Goal: Information Seeking & Learning: Learn about a topic

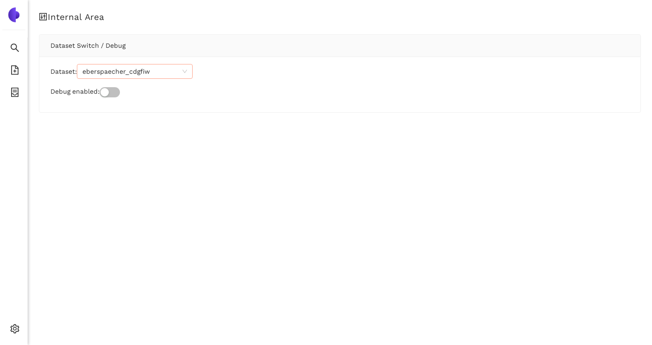
click at [171, 73] on span "eberspaecher_cdgfiw" at bounding box center [134, 71] width 105 height 14
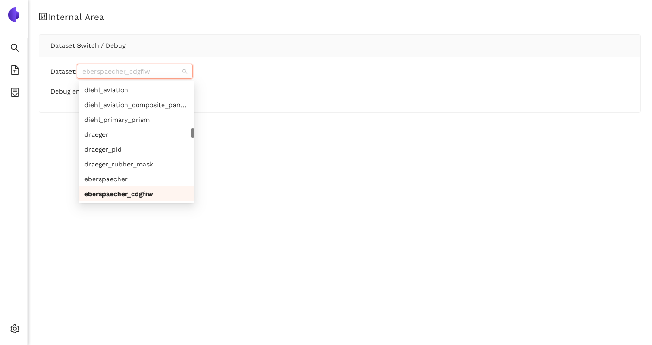
click at [171, 73] on span "eberspaecher_cdgfiw" at bounding box center [134, 71] width 105 height 14
paste input "brose_aiddnb"
type input "brose_aiddnb"
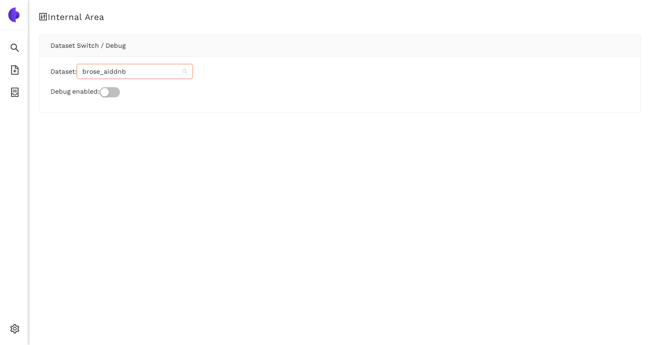
scroll to position [0, 0]
click at [115, 90] on div "brose_aiddnb" at bounding box center [136, 90] width 105 height 10
click at [18, 51] on icon "search" at bounding box center [14, 47] width 9 height 9
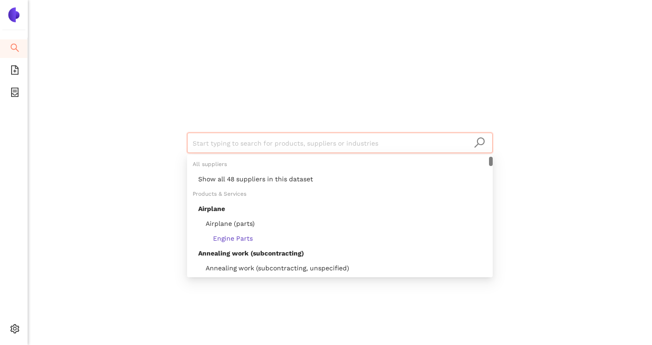
click at [218, 143] on input "search" at bounding box center [340, 143] width 295 height 20
click at [228, 176] on div "Show all 48 suppliers in this dataset" at bounding box center [342, 179] width 289 height 10
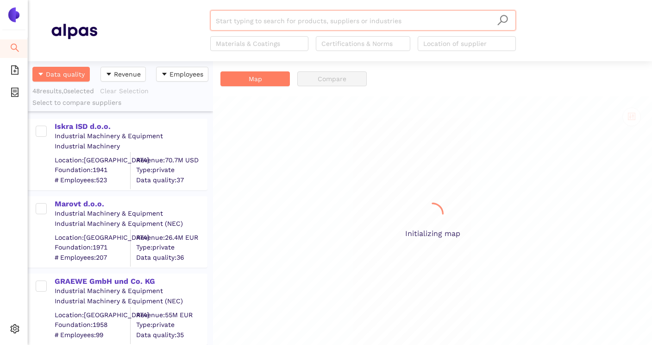
scroll to position [284, 185]
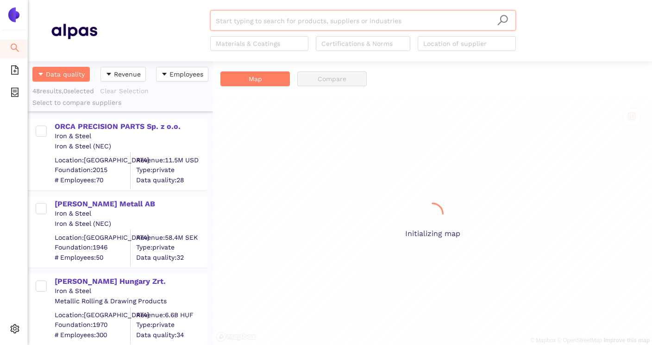
scroll to position [284, 185]
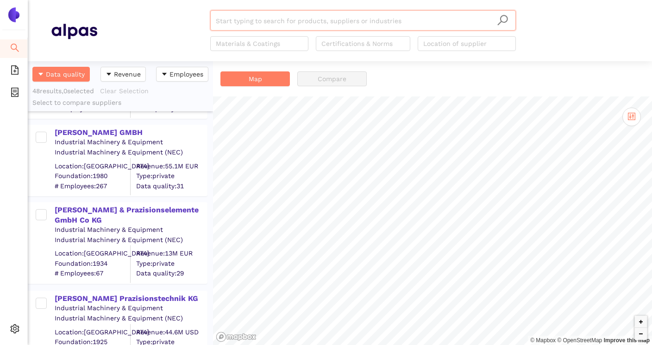
scroll to position [1216, 0]
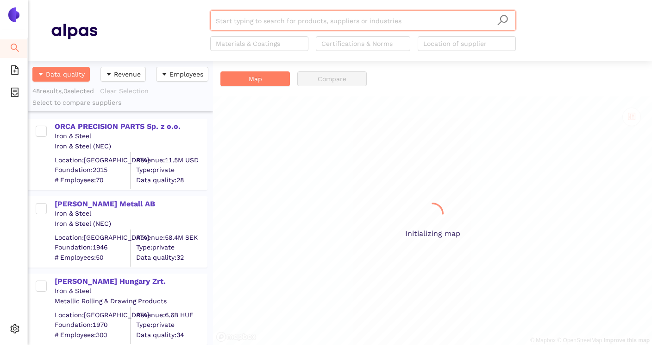
scroll to position [284, 185]
click at [273, 22] on input "search" at bounding box center [363, 21] width 295 height 20
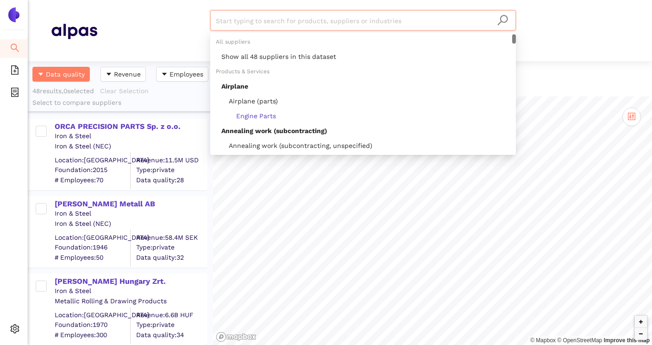
paste input "LEAX Hungary Zrt."
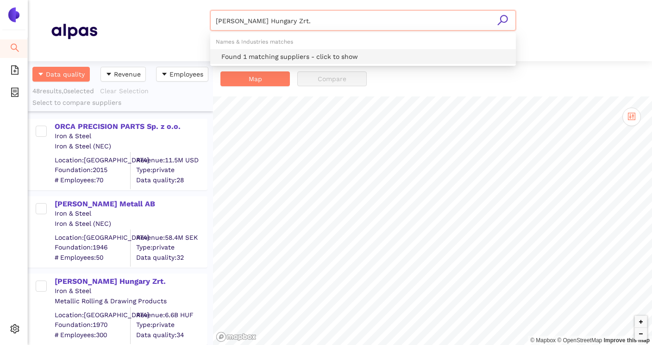
click at [289, 52] on div "Found 1 matching suppliers - click to show" at bounding box center [365, 56] width 289 height 10
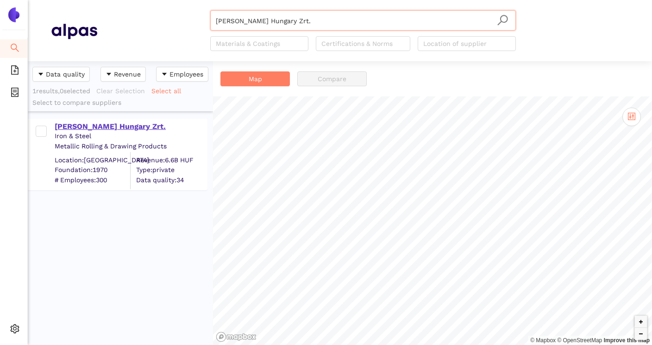
click at [110, 126] on div "[PERSON_NAME] Hungary Zrt." at bounding box center [131, 126] width 152 height 10
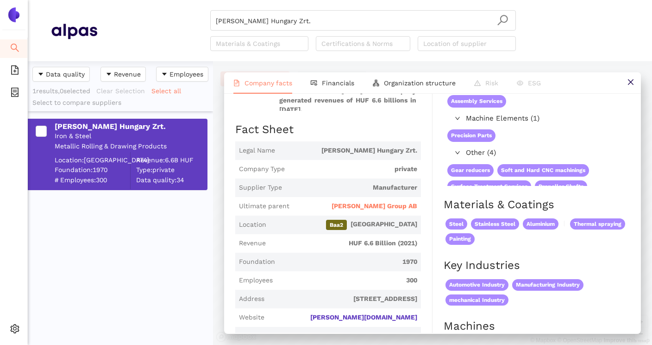
scroll to position [128, 0]
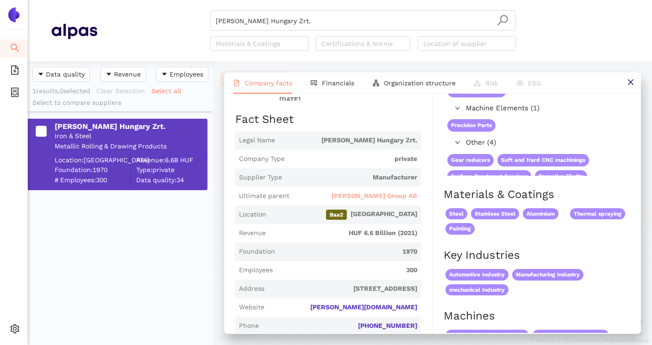
click at [388, 191] on span "[PERSON_NAME] Group AB" at bounding box center [375, 195] width 86 height 9
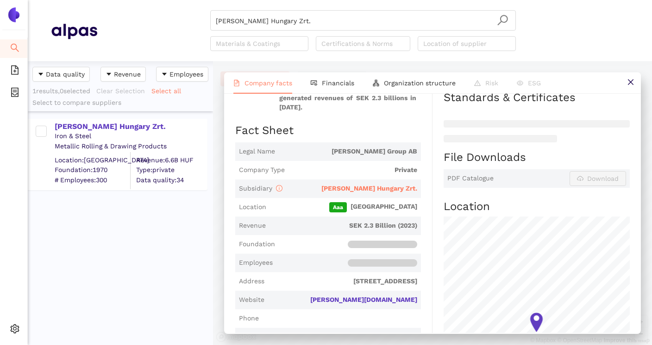
scroll to position [165, 0]
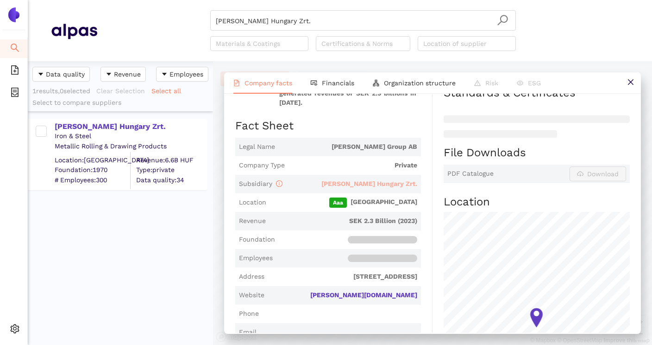
click at [393, 180] on span "[PERSON_NAME] Hungary Zrt." at bounding box center [370, 183] width 96 height 7
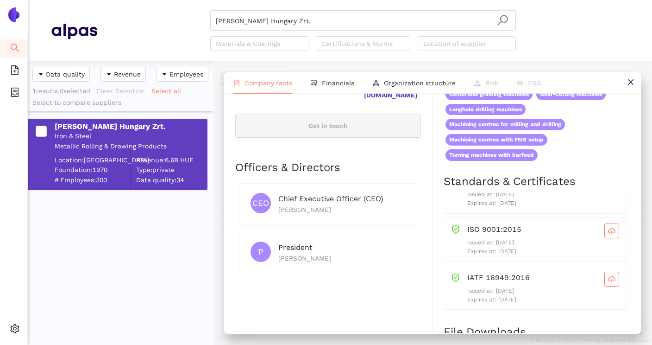
scroll to position [412, 0]
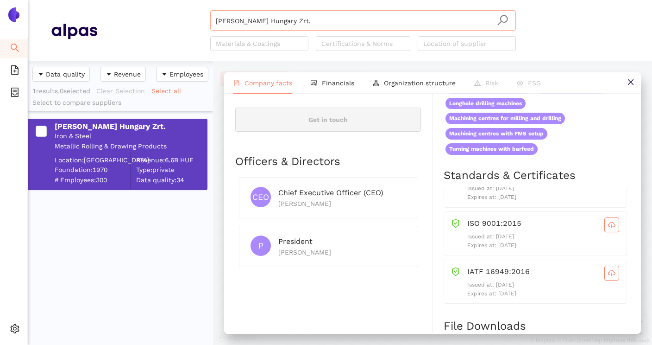
click at [379, 27] on input "[PERSON_NAME] Hungary Zrt." at bounding box center [363, 21] width 295 height 20
drag, startPoint x: 379, startPoint y: 27, endPoint x: 201, endPoint y: 19, distance: 178.1
click at [201, 19] on div "LEAX Hungary Zrt. Materials & Coatings Certifications & Norms Location of suppl…" at bounding box center [363, 30] width 532 height 41
paste input "MASCHINENFABRIK ALFING KESSLER GMBH"
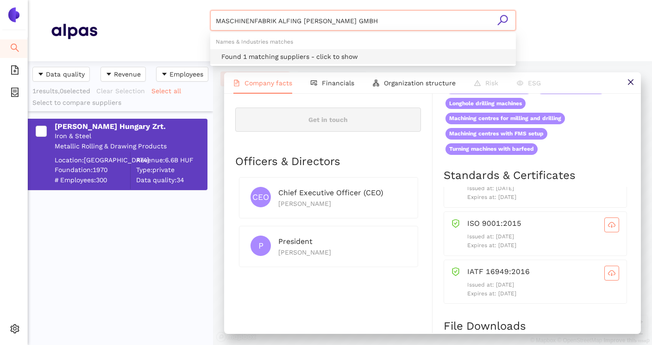
click at [299, 55] on div "Found 1 matching suppliers - click to show" at bounding box center [365, 56] width 289 height 10
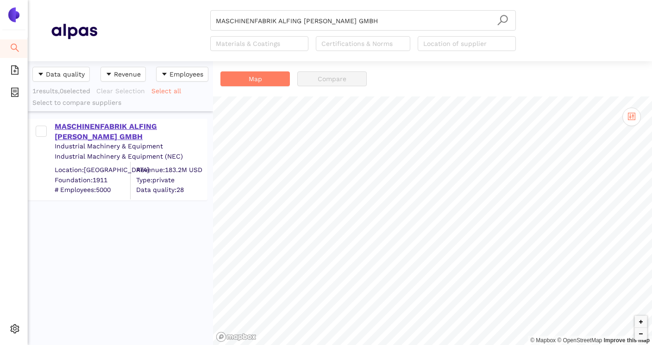
click at [150, 130] on div "MASCHINENFABRIK ALFING KESSLER GMBH" at bounding box center [131, 131] width 152 height 21
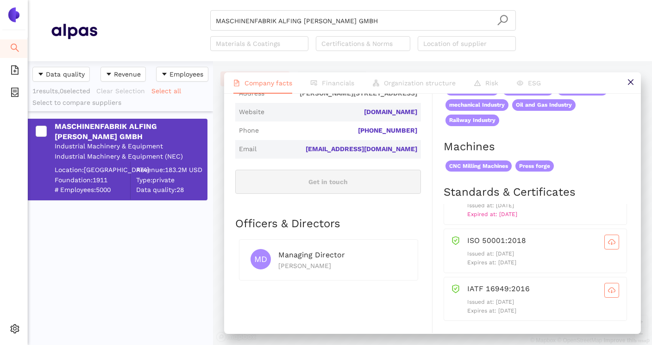
scroll to position [299, 0]
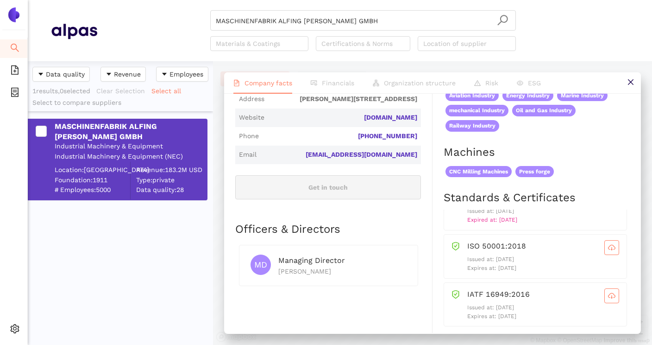
click at [416, 216] on div "Industry Industrial Machinery & Equipment Company Description MASCHINENFABRIK A…" at bounding box center [333, 246] width 197 height 809
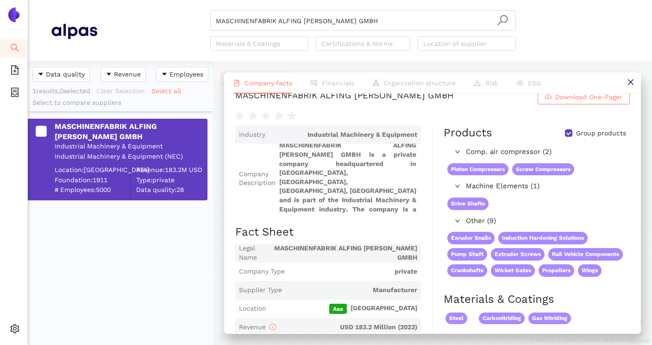
scroll to position [0, 0]
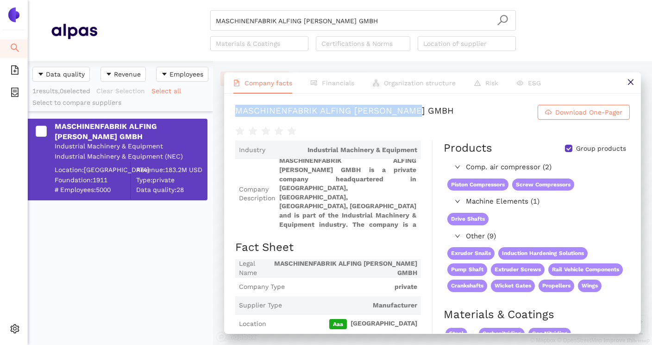
drag, startPoint x: 235, startPoint y: 113, endPoint x: 424, endPoint y: 114, distance: 189.1
click at [424, 114] on h1 "MASCHINENFABRIK ALFING KESSLER GMBH Download One-Pager" at bounding box center [432, 112] width 395 height 15
copy div "MASCHINENFABRIK ALFING KESSLER GMBH"
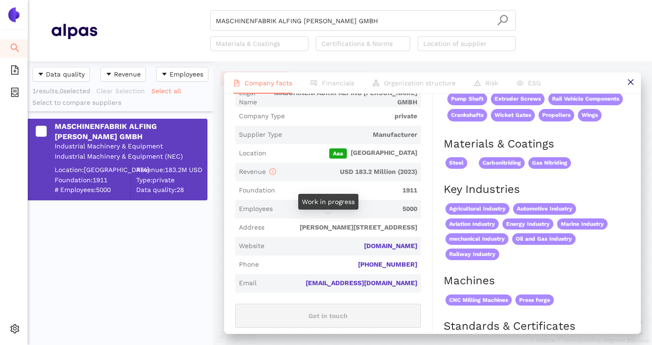
scroll to position [169, 0]
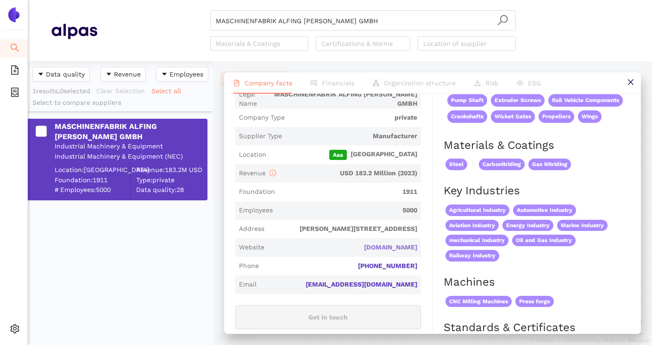
click at [0, 0] on link "mafa-alfing.de" at bounding box center [0, 0] width 0 height 0
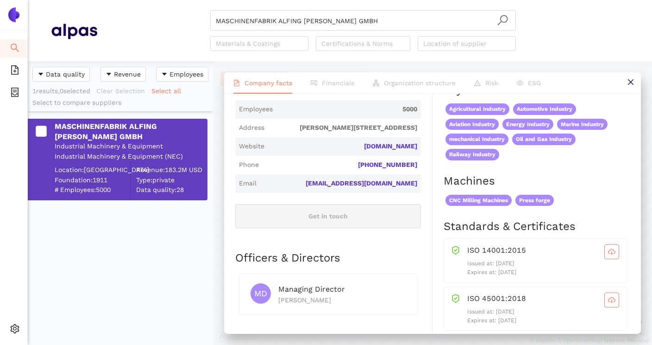
scroll to position [0, 0]
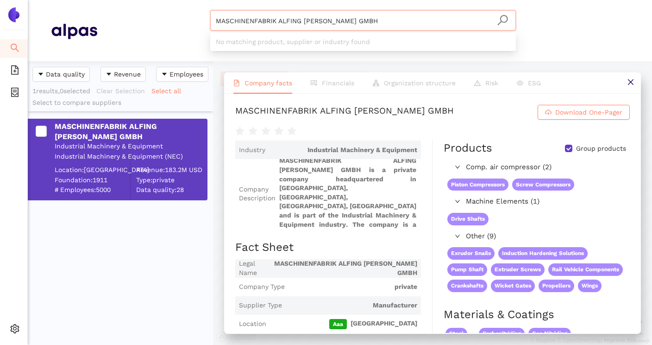
drag, startPoint x: 403, startPoint y: 18, endPoint x: 209, endPoint y: 17, distance: 194.2
click at [209, 17] on div "MASCHINENFABRIK ALFING KESSLER GMBH Materials & Coatings Certifications & Norms…" at bounding box center [363, 30] width 532 height 41
paste input "Otto Rentrop & Prazisionselemente GmbH Co KG"
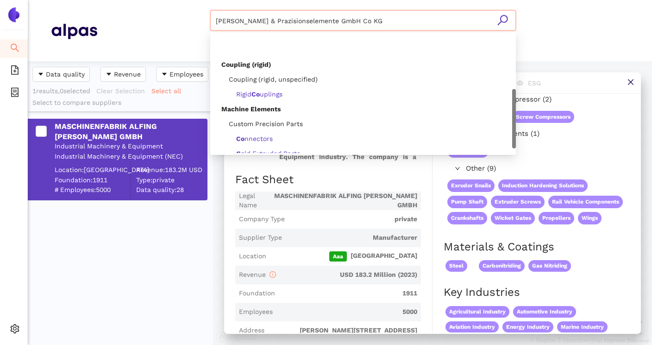
scroll to position [163, 0]
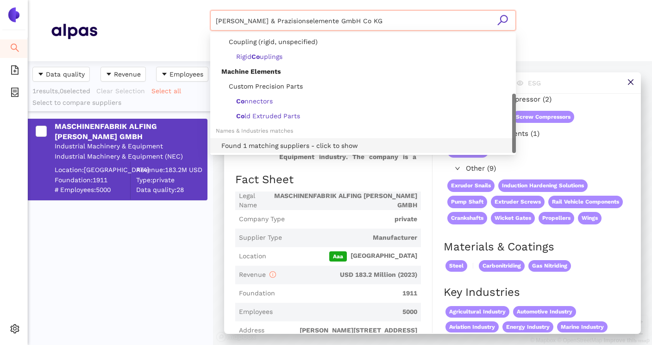
click at [319, 144] on div "Found 1 matching suppliers - click to show" at bounding box center [365, 145] width 289 height 10
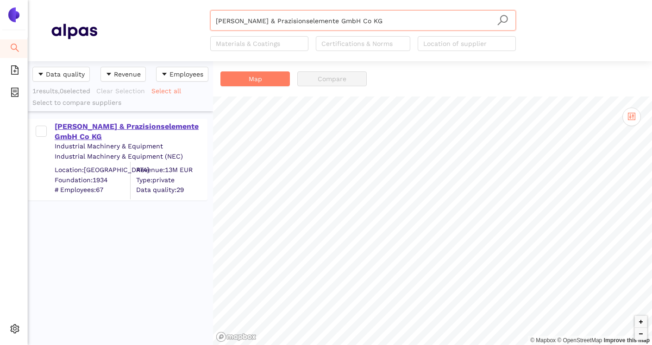
click at [135, 127] on div "Otto Rentrop & Prazisionselemente GmbH Co KG" at bounding box center [131, 131] width 152 height 21
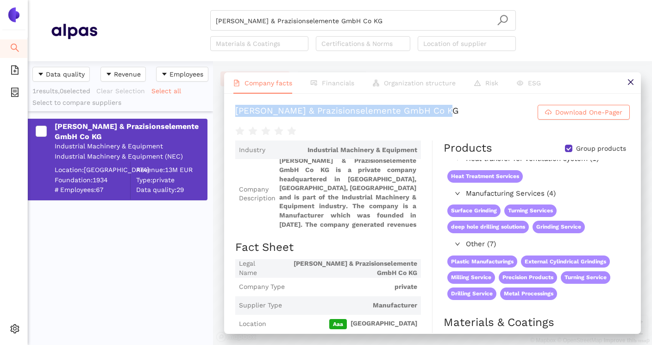
drag, startPoint x: 234, startPoint y: 112, endPoint x: 449, endPoint y: 116, distance: 214.6
click at [449, 116] on div "Otto Rentrop & Prazisionselemente GmbH Co KG Download One-Pager Industry Indust…" at bounding box center [432, 213] width 417 height 239
copy div "Otto Rentrop & Prazisionselemente GmbH Co KG"
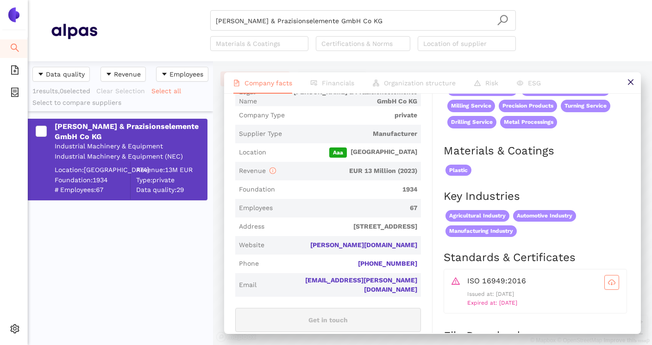
scroll to position [179, 0]
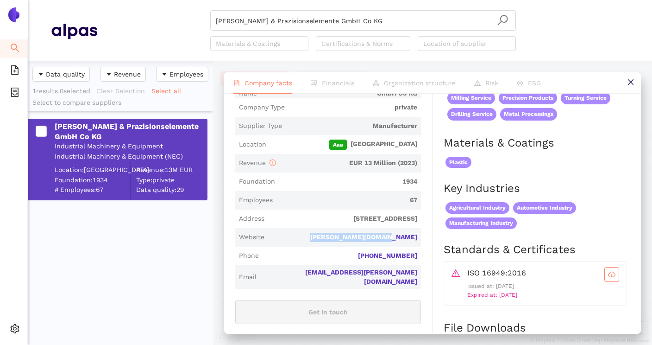
drag, startPoint x: 342, startPoint y: 241, endPoint x: 428, endPoint y: 235, distance: 86.4
click at [428, 235] on div "Industry Industrial Machinery & Equipment Company Description Otto Rentrop & Pr…" at bounding box center [333, 295] width 197 height 668
copy link "rentrop-drehteile.de"
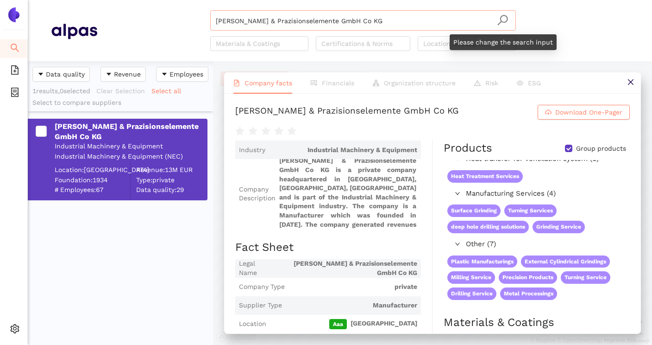
scroll to position [133, 0]
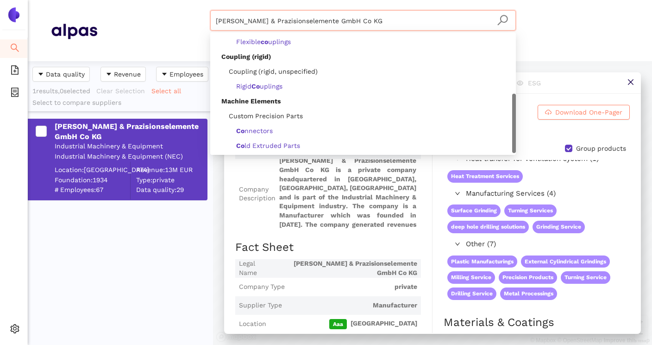
drag, startPoint x: 476, startPoint y: 25, endPoint x: 207, endPoint y: 20, distance: 269.3
click at [207, 20] on div "Otto Rentrop & Prazisionselemente GmbH Co KG Materials & Coatings Certification…" at bounding box center [363, 30] width 532 height 41
paste input "RÁBA Járműipari Holding Nyrt."
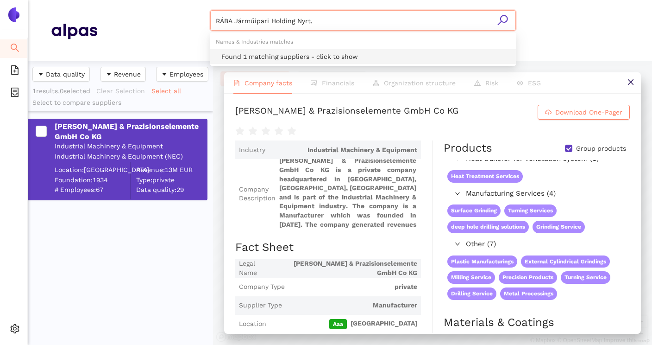
click at [273, 57] on div "Found 1 matching suppliers - click to show" at bounding box center [365, 56] width 289 height 10
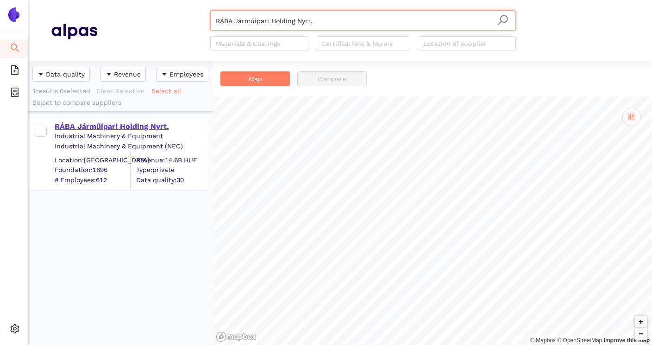
click at [147, 129] on div "RÁBA Járműipari Holding Nyrt." at bounding box center [131, 126] width 152 height 10
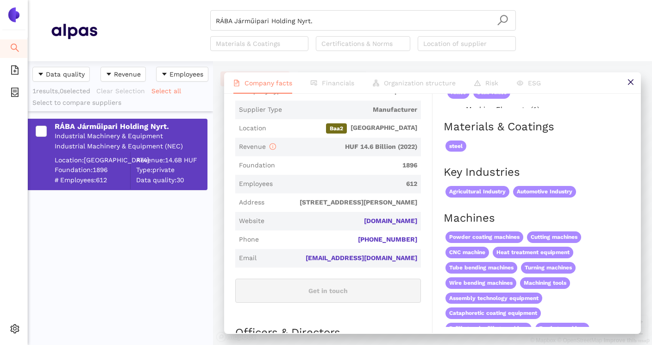
scroll to position [197, 0]
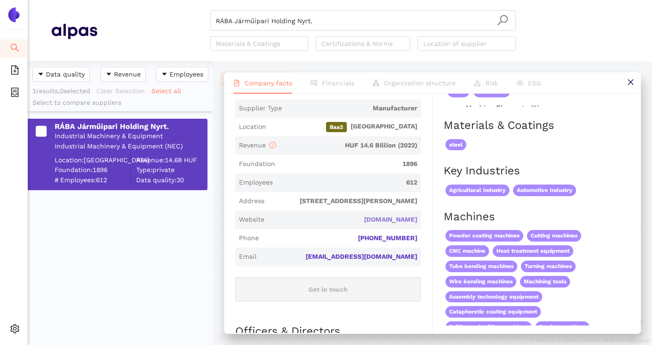
click at [0, 0] on link "raba.hu" at bounding box center [0, 0] width 0 height 0
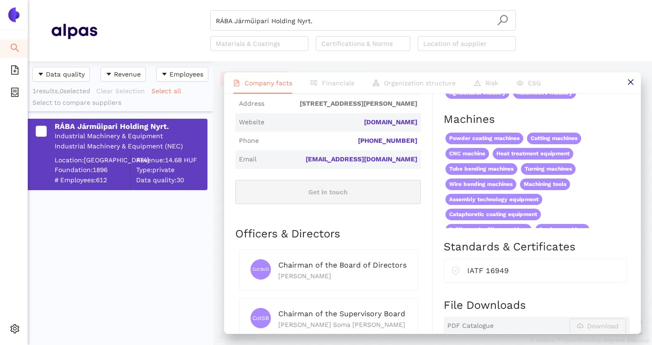
scroll to position [293, 0]
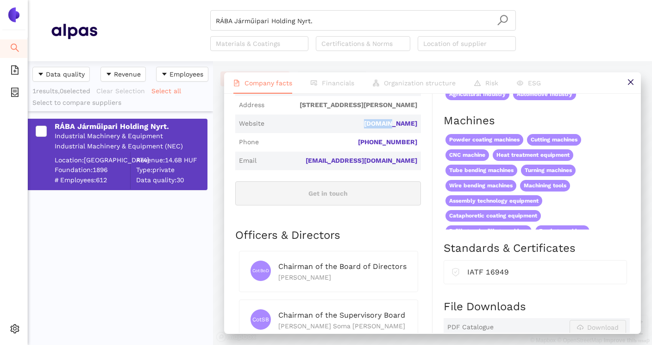
drag, startPoint x: 382, startPoint y: 119, endPoint x: 421, endPoint y: 119, distance: 38.5
click at [421, 119] on span "Website raba.hu" at bounding box center [328, 123] width 186 height 19
copy link "raba.hu"
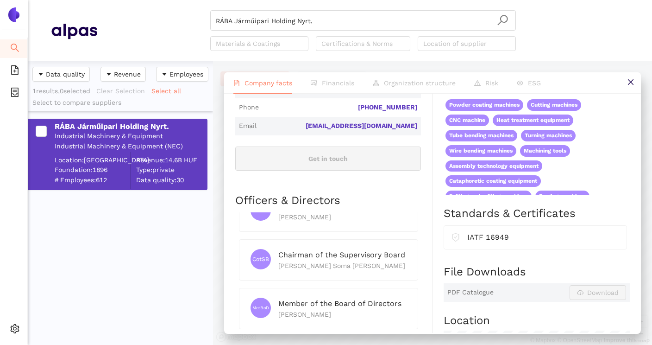
scroll to position [0, 0]
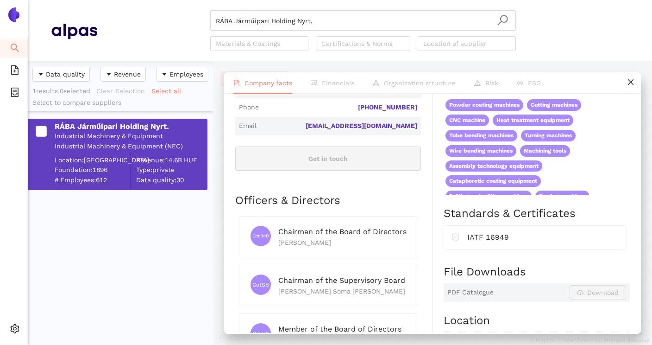
click at [443, 251] on div "Products Group products Belt drive (1) V-Belt Pulleys Braking system (motor veh…" at bounding box center [531, 193] width 197 height 760
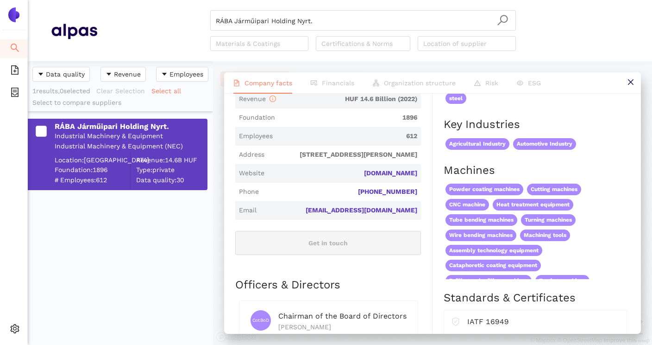
scroll to position [291, 0]
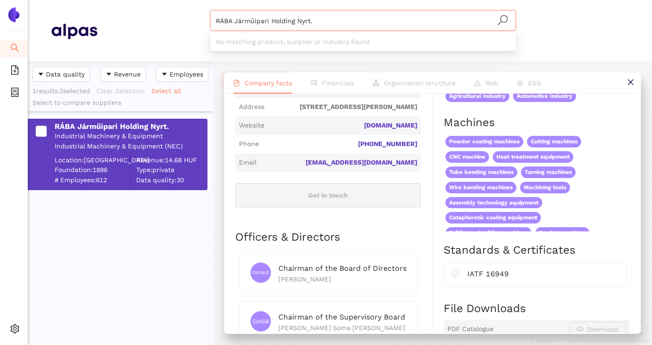
drag, startPoint x: 457, startPoint y: 23, endPoint x: 209, endPoint y: 17, distance: 248.0
click at [209, 17] on div "RÁBA Járműipari Holding Nyrt. Materials & Coatings Certifications & Norms Locat…" at bounding box center [363, 30] width 532 height 41
paste input "eich GmbH"
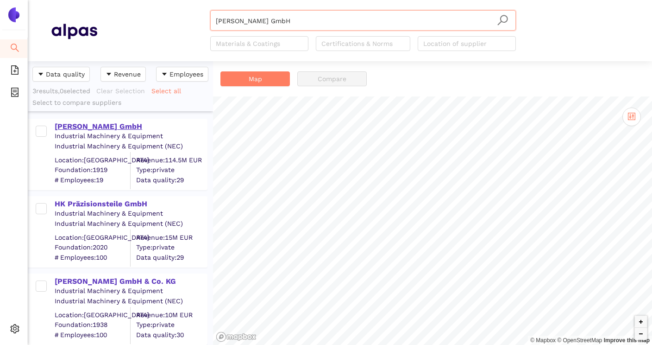
click at [80, 128] on div "Reich GmbH" at bounding box center [131, 126] width 152 height 10
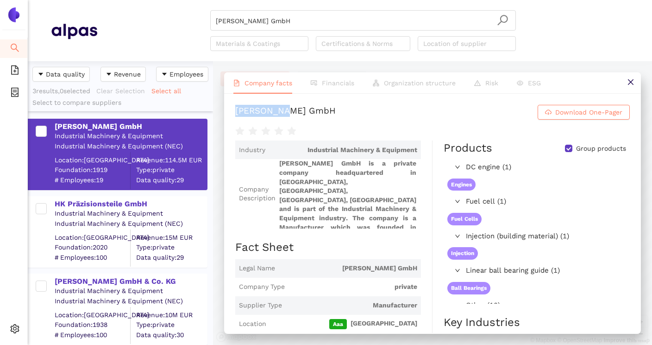
drag, startPoint x: 234, startPoint y: 113, endPoint x: 300, endPoint y: 113, distance: 65.8
click at [300, 113] on div "Reich GmbH Download One-Pager Industry Industrial Machinery & Equipment Company…" at bounding box center [432, 213] width 417 height 239
copy div "Reich GmbH"
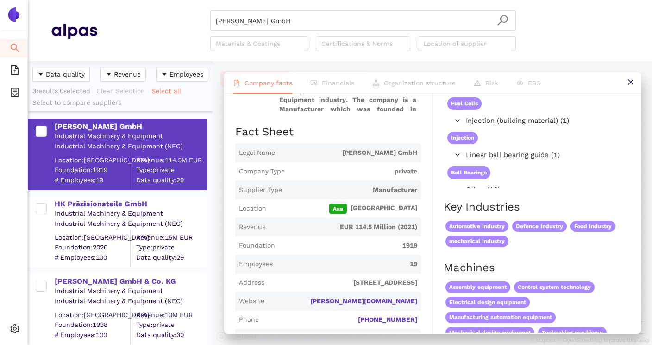
scroll to position [128, 0]
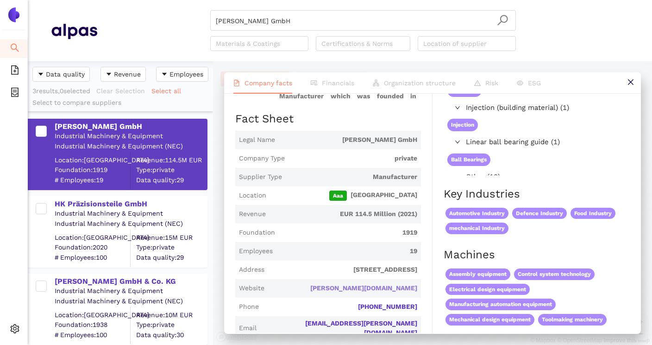
click at [0, 0] on link "reich-gmbh.com" at bounding box center [0, 0] width 0 height 0
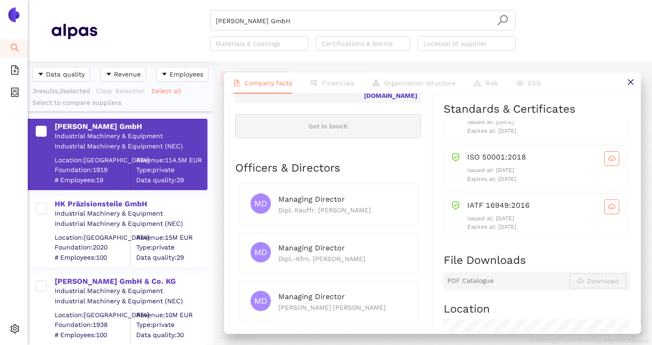
scroll to position [367, 0]
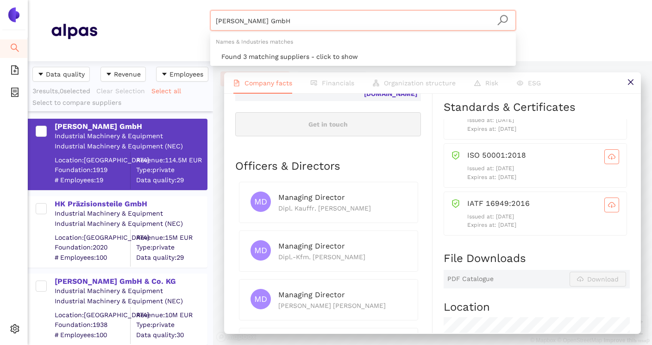
drag, startPoint x: 370, startPoint y: 19, endPoint x: 207, endPoint y: 19, distance: 162.6
click at [207, 19] on div "Reich GmbH Materials & Coatings Certifications & Norms Location of supplier" at bounding box center [363, 30] width 532 height 41
paste input "WMT Wieland Metalltechnologie"
click at [299, 58] on div "Found 1 matching suppliers - click to show" at bounding box center [365, 56] width 289 height 10
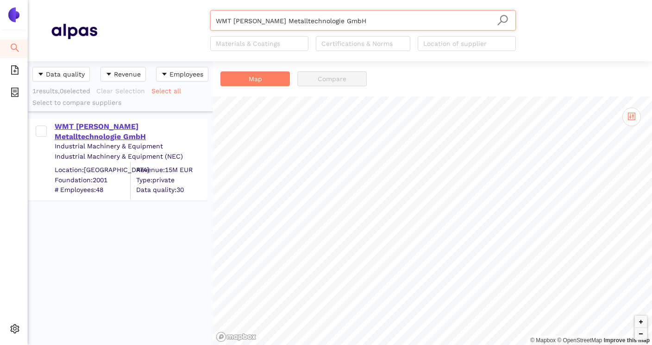
click at [167, 125] on div "WMT Wieland Metalltechnologie GmbH" at bounding box center [131, 131] width 152 height 21
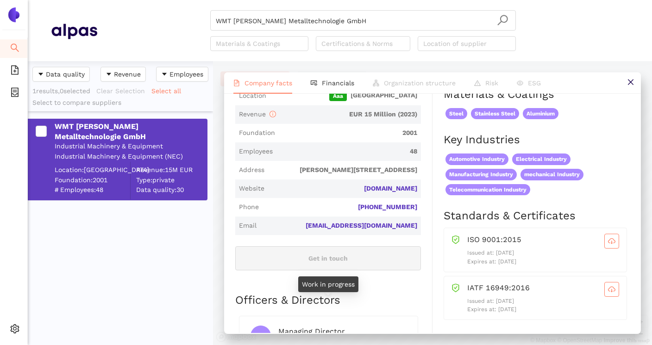
scroll to position [230, 0]
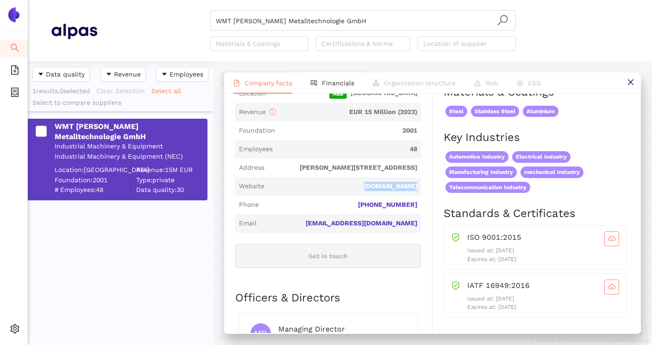
drag, startPoint x: 357, startPoint y: 185, endPoint x: 422, endPoint y: 188, distance: 64.4
click at [422, 188] on div "Industry Industrial Machinery & Equipment Company Description WMT Wieland Metal…" at bounding box center [333, 275] width 197 height 731
copy link "wmt-online.de"
click at [0, 0] on link "wmt-online.de" at bounding box center [0, 0] width 0 height 0
copy link "wmt-online.de"
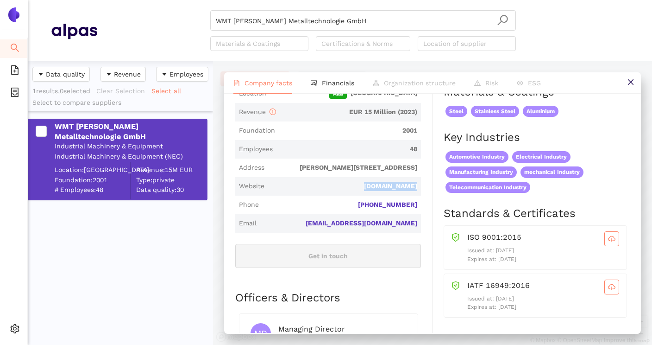
click at [0, 0] on link "wmt-online.de" at bounding box center [0, 0] width 0 height 0
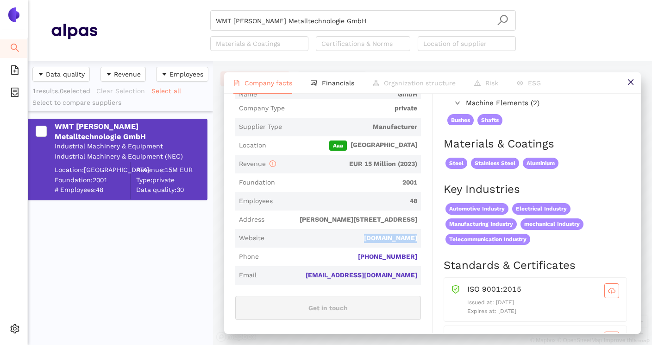
scroll to position [178, 0]
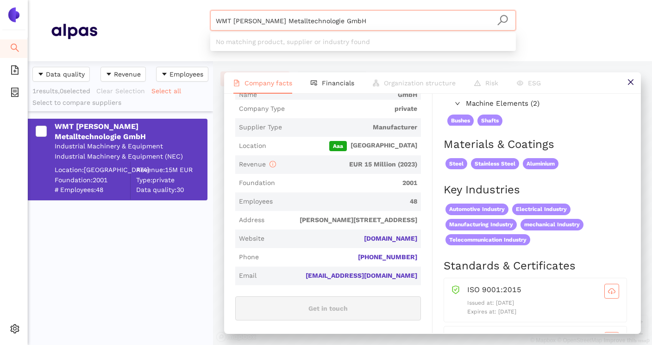
drag, startPoint x: 398, startPoint y: 25, endPoint x: 215, endPoint y: 21, distance: 183.1
click at [216, 21] on input "WMT Wieland Metalltechnologie GmbH" at bounding box center [363, 21] width 295 height 20
paste input "Reich"
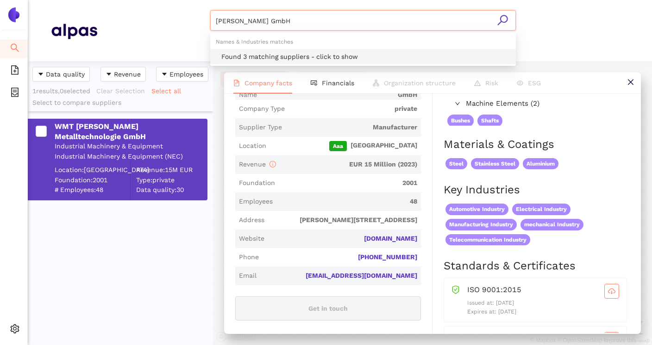
click at [250, 57] on div "Found 3 matching suppliers - click to show" at bounding box center [365, 56] width 289 height 10
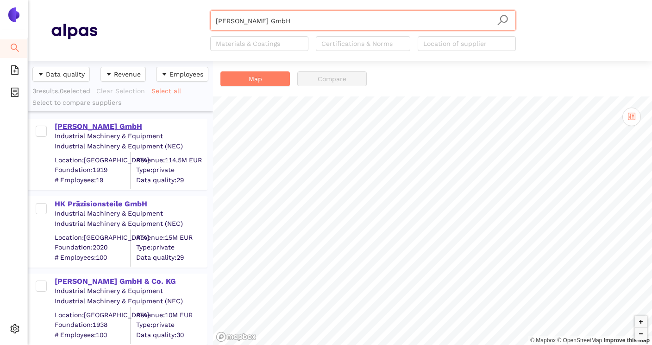
click at [97, 127] on div "Reich GmbH" at bounding box center [131, 126] width 152 height 10
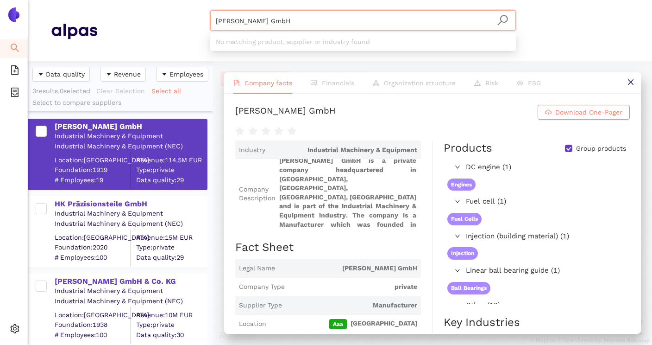
drag, startPoint x: 449, startPoint y: 16, endPoint x: 249, endPoint y: 18, distance: 199.7
click at [249, 18] on input "Reich GmbH" at bounding box center [363, 21] width 295 height 20
drag, startPoint x: 282, startPoint y: 19, endPoint x: 205, endPoint y: 19, distance: 76.9
click at [205, 19] on div "Reich GmbH Materials & Coatings Certifications & Norms Location of supplier" at bounding box center [363, 30] width 532 height 41
paste input "U-T-P MetalSolutions"
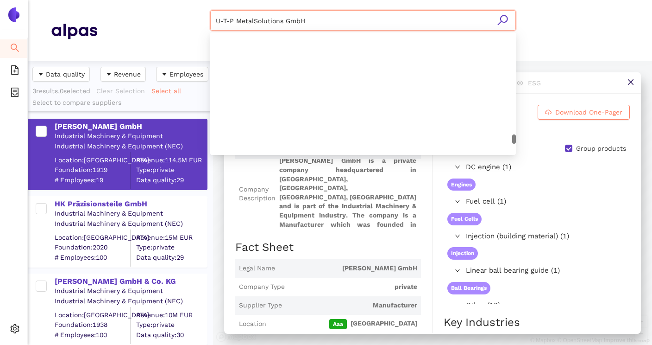
scroll to position [2624, 0]
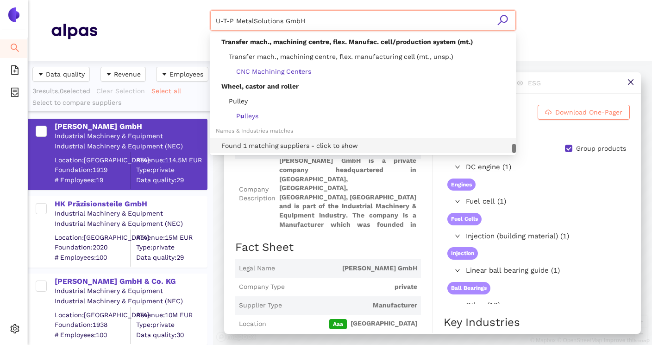
click at [280, 145] on div "Found 1 matching suppliers - click to show" at bounding box center [365, 145] width 289 height 10
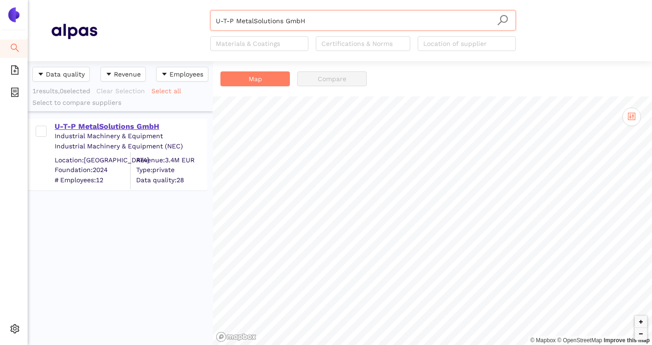
click at [135, 129] on div "U-T-P MetalSolutions GmbH" at bounding box center [131, 126] width 152 height 10
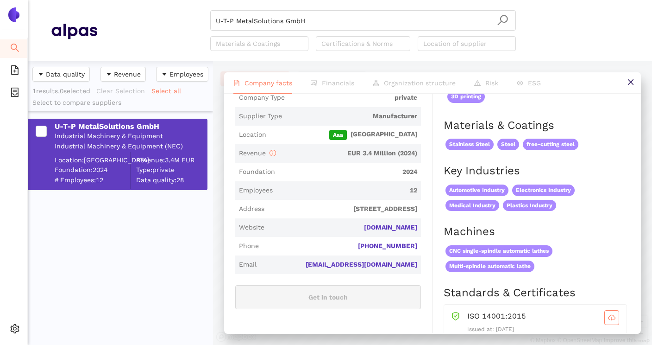
scroll to position [191, 0]
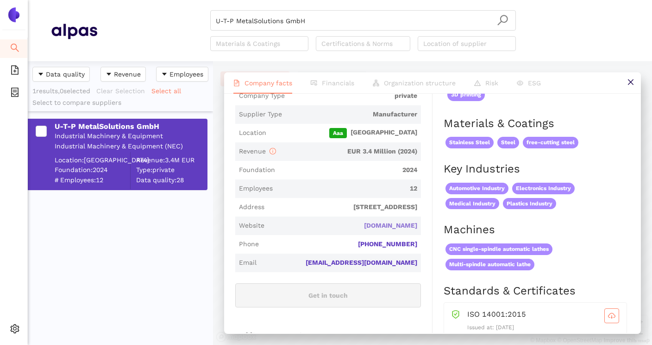
click at [0, 0] on link "u-t-p.de" at bounding box center [0, 0] width 0 height 0
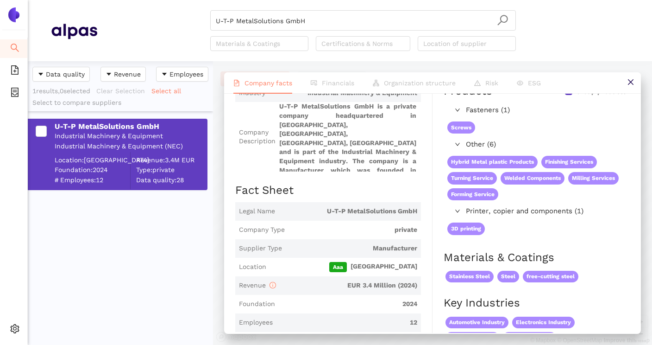
scroll to position [0, 0]
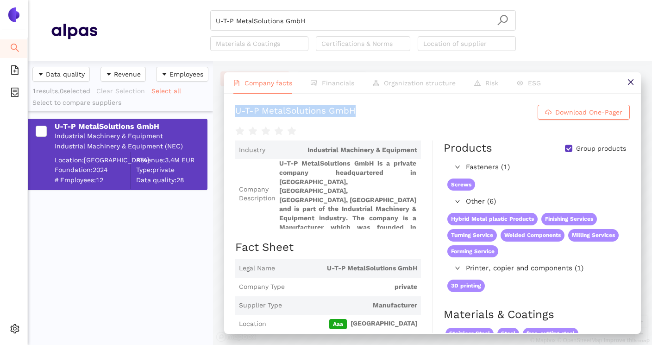
drag, startPoint x: 229, startPoint y: 112, endPoint x: 366, endPoint y: 114, distance: 137.2
click at [366, 114] on div "U-T-P MetalSolutions GmbH Download One-Pager Industry Industrial Machinery & Eq…" at bounding box center [432, 213] width 417 height 239
copy div "U-T-P MetalSolutions GmbH"
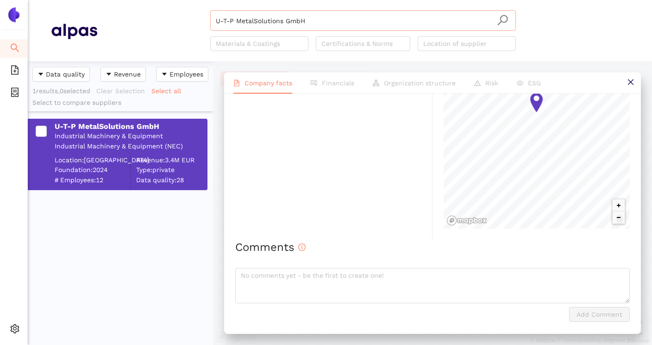
scroll to position [2595, 0]
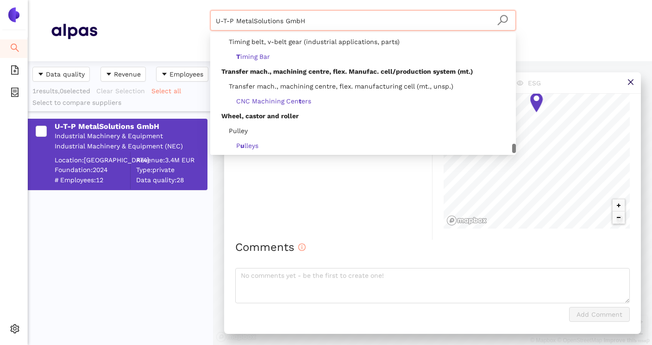
drag, startPoint x: 448, startPoint y: 26, endPoint x: 206, endPoint y: 19, distance: 242.0
click at [206, 19] on div "U-T-P MetalSolutions GmbH Materials & Coatings Certifications & Norms Location …" at bounding box center [363, 30] width 532 height 41
paste input "SAUTER GMB"
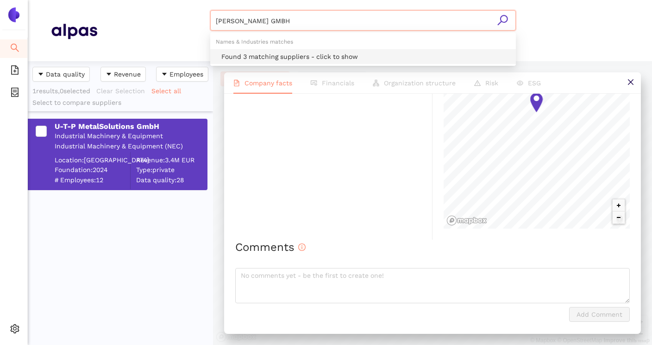
click at [255, 55] on div "Found 3 matching suppliers - click to show" at bounding box center [365, 56] width 289 height 10
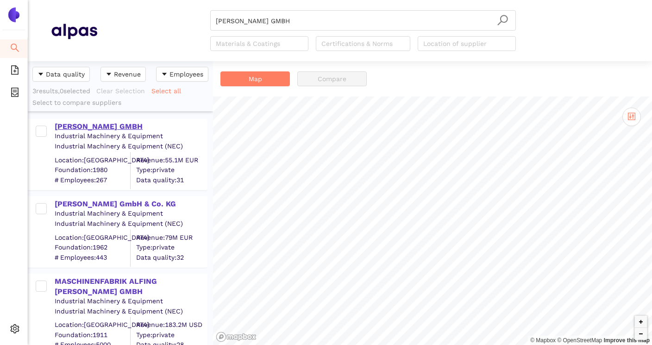
click at [100, 126] on div "SAUTER GMBH" at bounding box center [131, 126] width 152 height 10
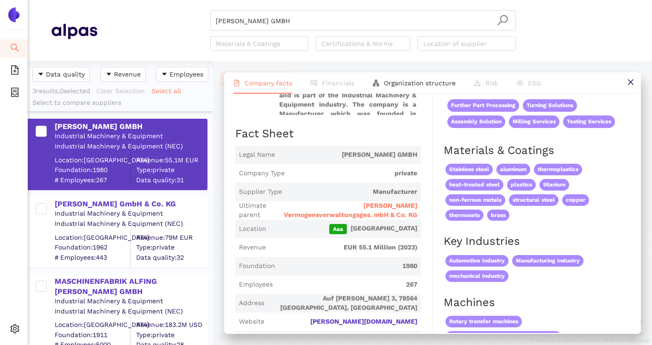
scroll to position [117, 0]
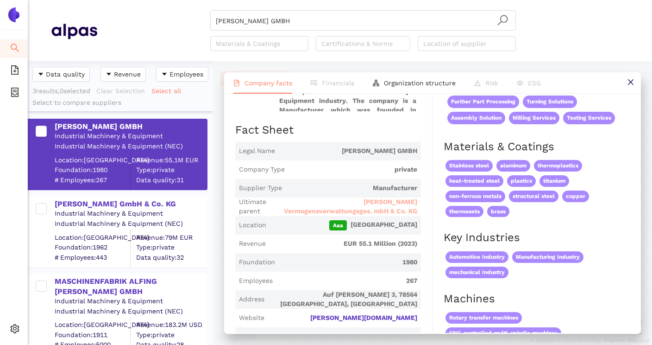
click at [348, 202] on span "Hafen Vermogensverwaltungsges. mbH & Co. KG" at bounding box center [349, 206] width 138 height 18
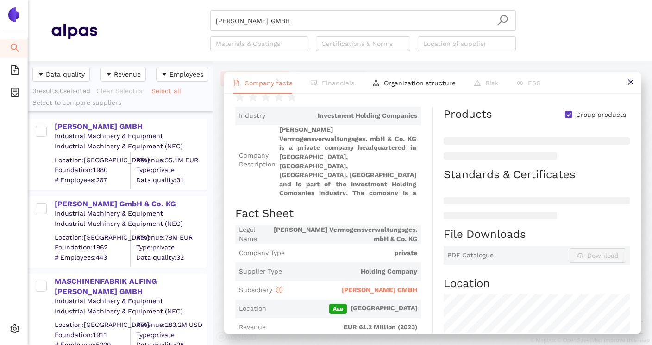
scroll to position [99, 0]
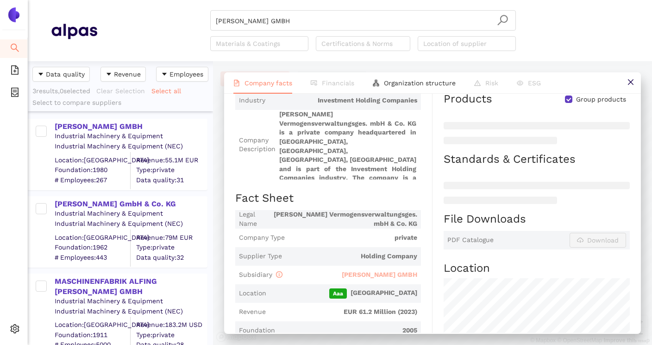
click at [385, 275] on span "SAUTER GMBH" at bounding box center [380, 274] width 76 height 7
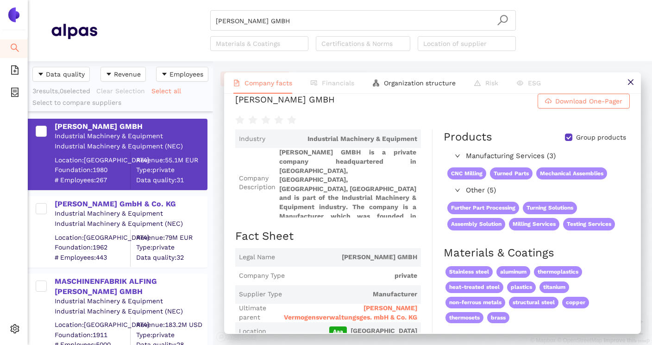
scroll to position [0, 0]
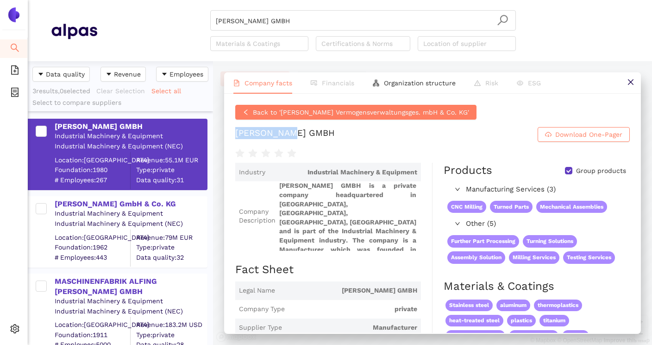
drag, startPoint x: 306, startPoint y: 133, endPoint x: 236, endPoint y: 132, distance: 69.5
click at [236, 132] on h1 "SAUTER GMBH Download One-Pager" at bounding box center [432, 134] width 395 height 15
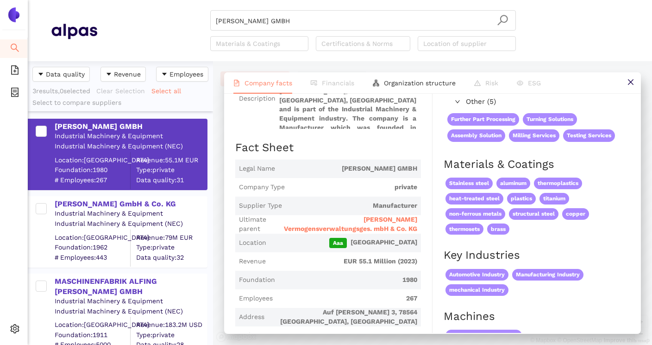
scroll to position [116, 0]
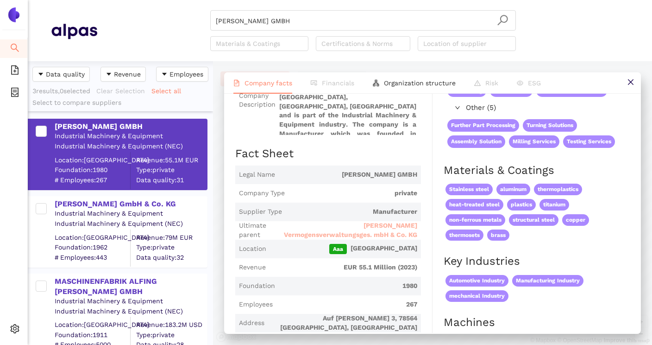
click at [399, 228] on span "Hafen Vermogensverwaltungsges. mbH & Co. KG" at bounding box center [349, 230] width 138 height 18
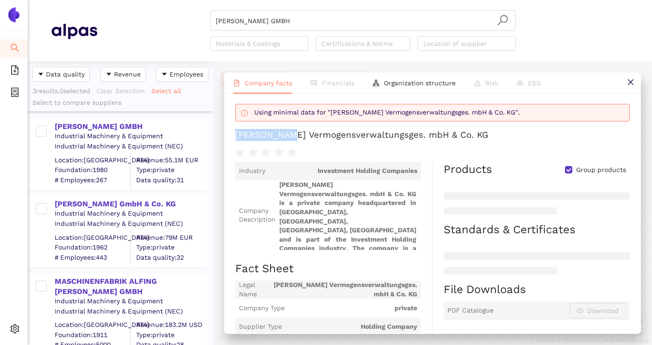
scroll to position [12, 0]
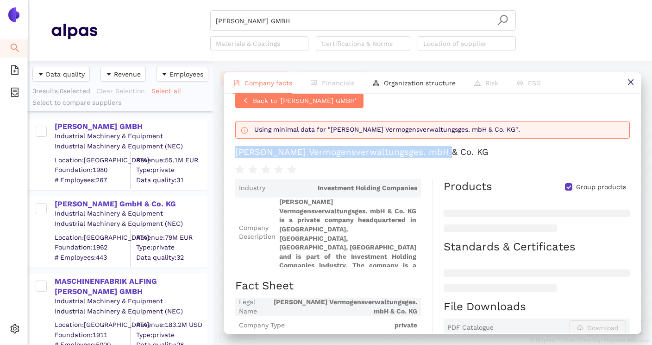
drag, startPoint x: 234, startPoint y: 153, endPoint x: 443, endPoint y: 156, distance: 209.5
click at [443, 156] on div "Back to 'SAUTER GMBH' Using minimal data for "Hafen Vermogensverwaltungsges. mb…" at bounding box center [432, 213] width 417 height 239
copy div "Hafen Vermogensverwaltungsges. mbH & Co. KG"
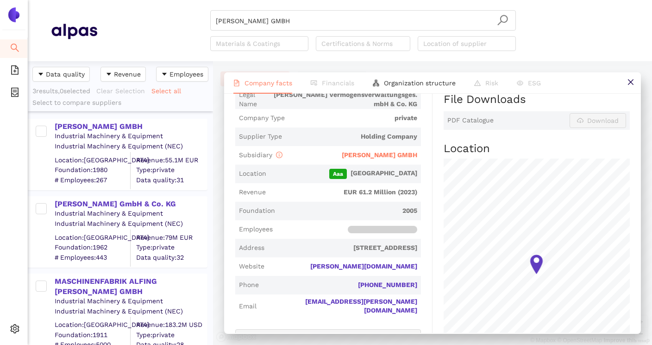
scroll to position [185, 0]
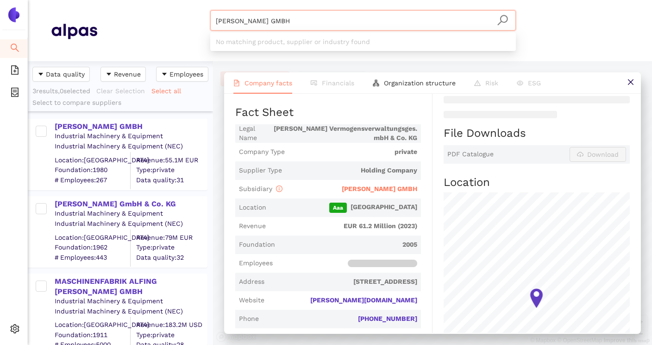
drag, startPoint x: 307, startPoint y: 19, endPoint x: 209, endPoint y: 24, distance: 97.9
click at [209, 24] on div "SAUTER GMBH Materials & Coatings Certifications & Norms Location of supplier" at bounding box center [363, 30] width 532 height 41
paste input "KOVOKON Popovice s.r.o."
click at [255, 54] on div "Found 1 matching suppliers - click to show" at bounding box center [365, 56] width 289 height 10
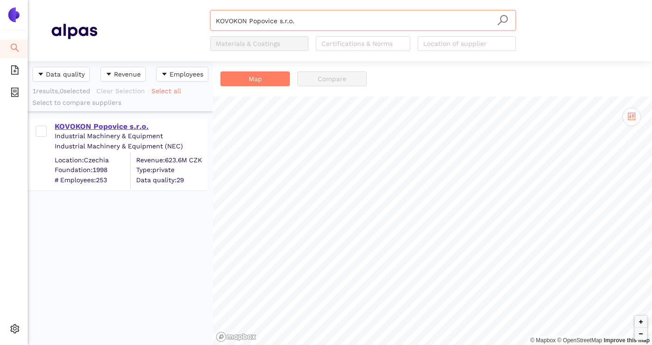
click at [137, 128] on div "KOVOKON Popovice s.r.o." at bounding box center [131, 126] width 152 height 10
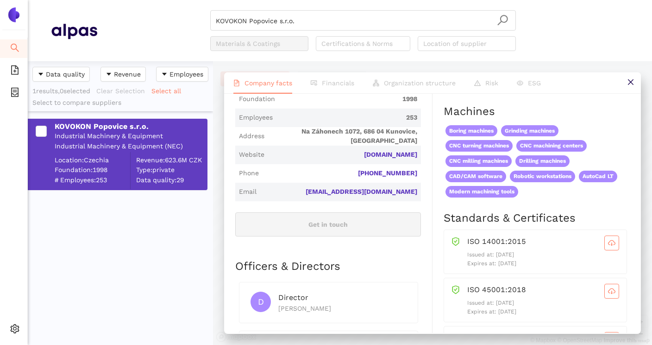
scroll to position [259, 0]
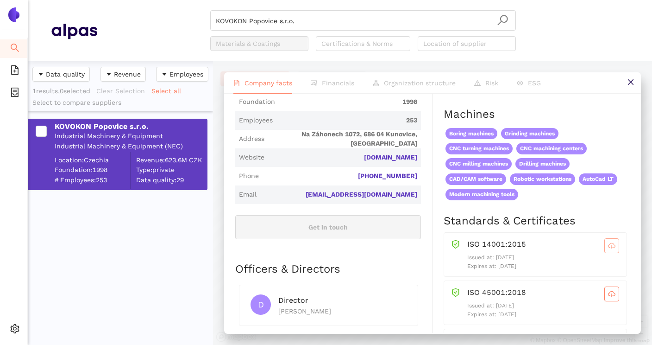
click at [611, 244] on icon "cloud-download" at bounding box center [611, 245] width 7 height 7
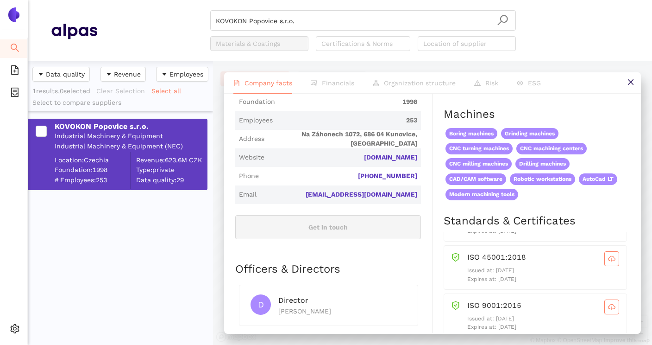
scroll to position [44, 0]
click at [609, 256] on button "button" at bounding box center [612, 250] width 15 height 15
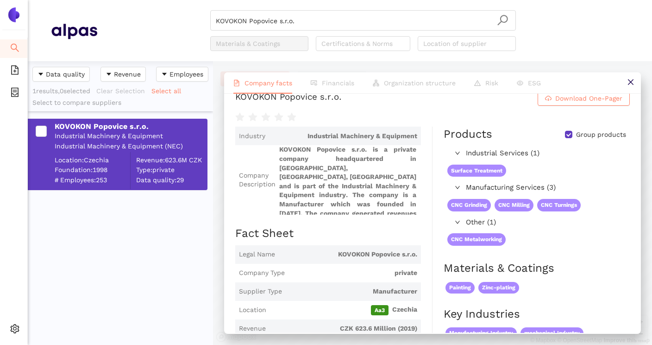
scroll to position [5, 0]
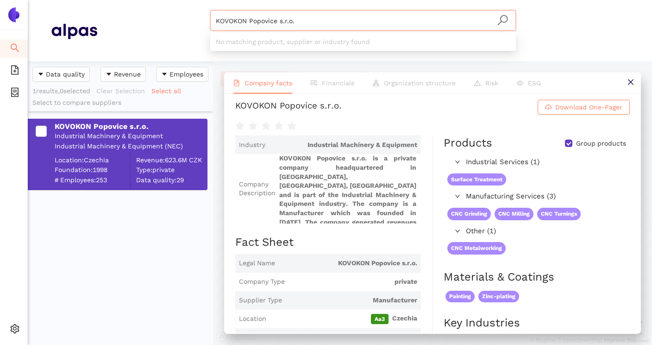
drag, startPoint x: 406, startPoint y: 22, endPoint x: 209, endPoint y: 21, distance: 196.9
click at [209, 21] on div "KOVOKON Popovice s.r.o. Materials & Coatings Certifications & Norms Location of…" at bounding box center [363, 30] width 532 height 41
paste input "ARCOPROFIL S.R.L"
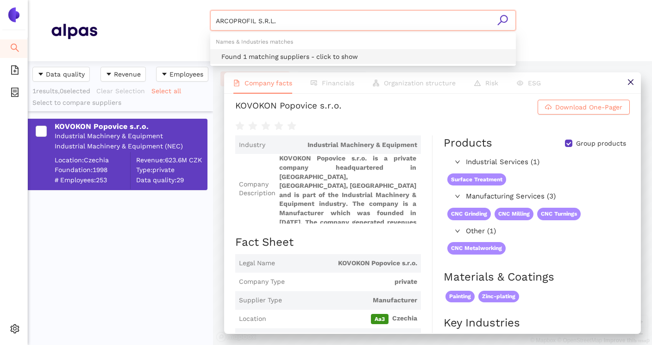
click at [270, 54] on div "Found 1 matching suppliers - click to show" at bounding box center [365, 56] width 289 height 10
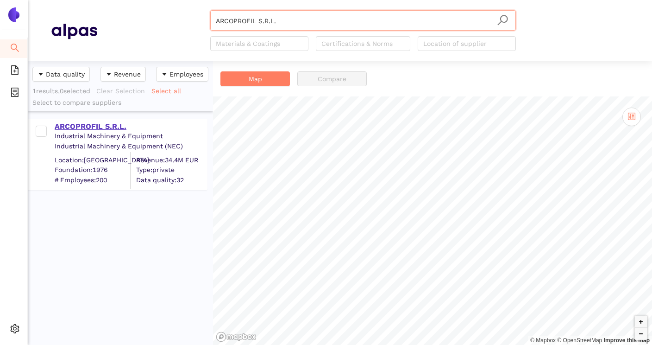
click at [105, 126] on div "ARCOPROFIL S.R.L." at bounding box center [131, 126] width 152 height 10
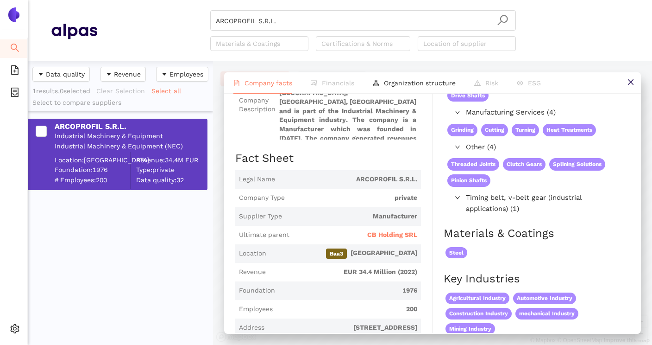
scroll to position [92, 0]
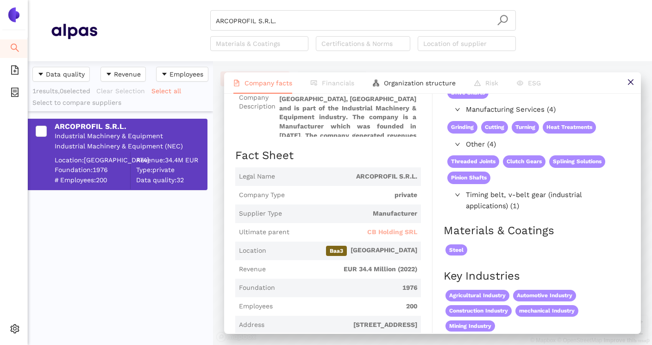
click at [387, 230] on span "CB Holding SRL" at bounding box center [392, 232] width 50 height 9
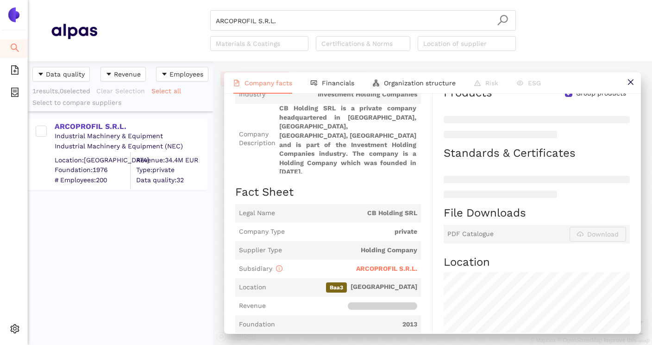
scroll to position [112, 0]
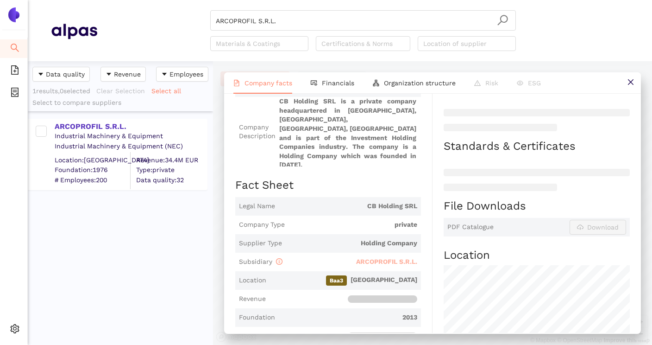
click at [386, 258] on span "ARCOPROFIL S.R.L." at bounding box center [386, 261] width 61 height 7
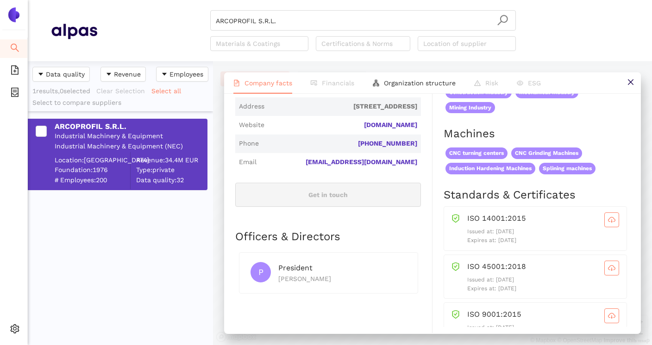
scroll to position [326, 0]
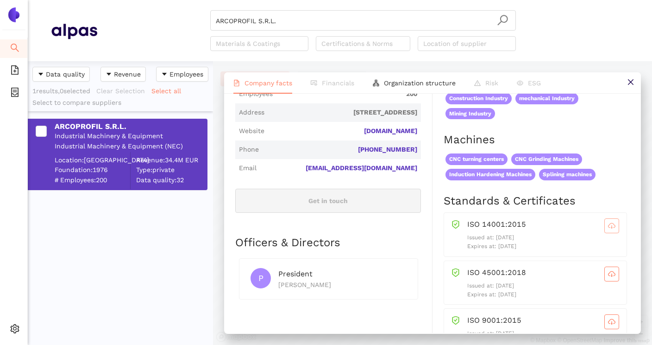
click at [612, 223] on icon "cloud-download" at bounding box center [611, 225] width 7 height 5
click at [616, 273] on span "cloud-download" at bounding box center [612, 273] width 14 height 7
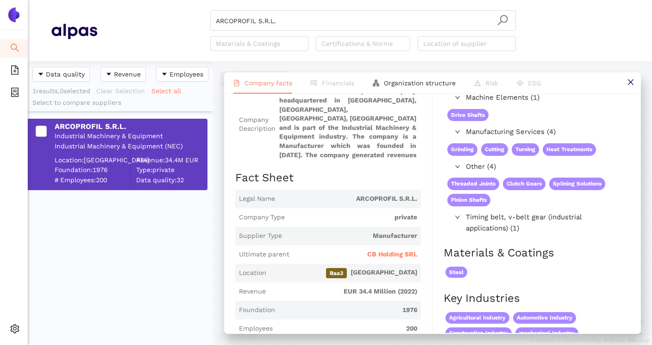
scroll to position [95, 0]
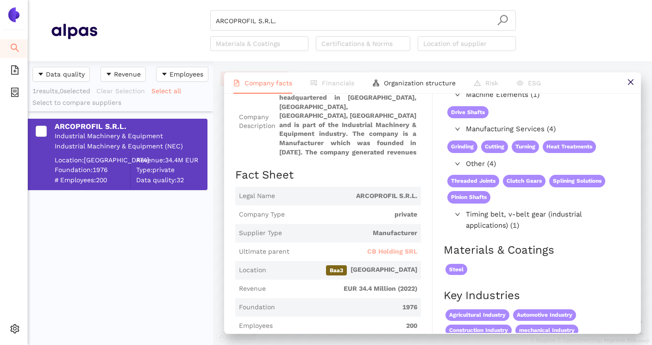
click at [389, 253] on span "CB Holding SRL" at bounding box center [392, 251] width 50 height 9
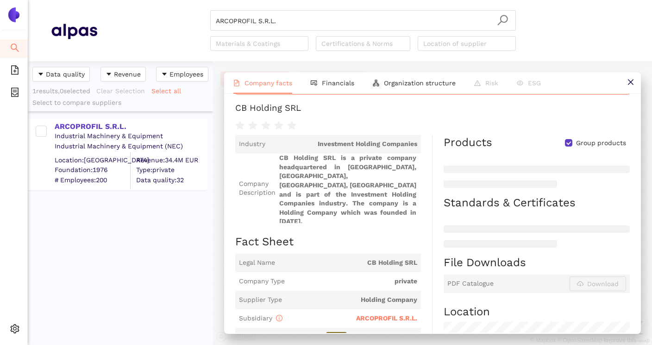
scroll to position [51, 0]
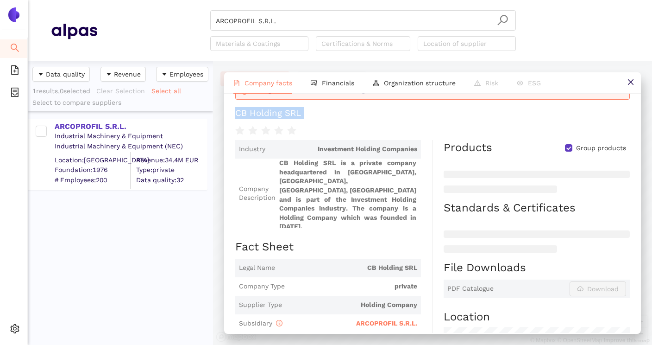
drag, startPoint x: 234, startPoint y: 111, endPoint x: 314, endPoint y: 120, distance: 80.2
click at [314, 120] on div "Back to 'ARCOPROFIL S.R.L.' Using minimal data for "CB Holding SRL". CB Holding…" at bounding box center [432, 213] width 417 height 239
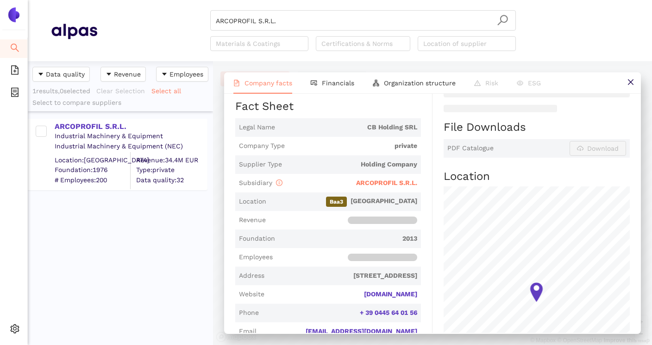
scroll to position [202, 0]
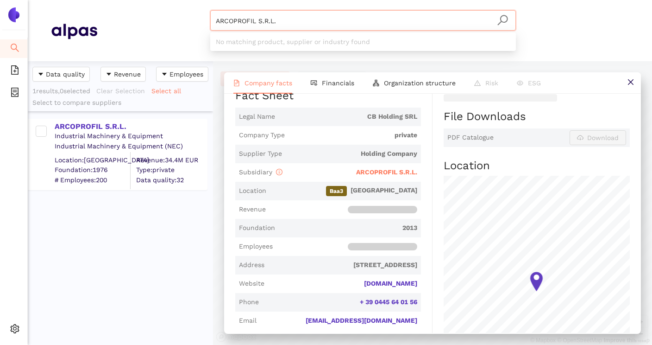
drag, startPoint x: 457, startPoint y: 25, endPoint x: 196, endPoint y: 22, distance: 260.9
click at [196, 22] on div "ARCOPROFIL S.R.L. Materials & Coatings Certifications & Norms Location of suppl…" at bounding box center [363, 30] width 532 height 41
paste input "Kratzer GmbH & Co. KG"
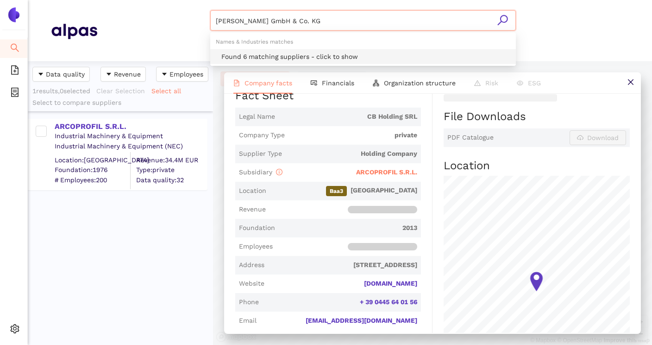
click at [286, 54] on div "Found 6 matching suppliers - click to show" at bounding box center [365, 56] width 289 height 10
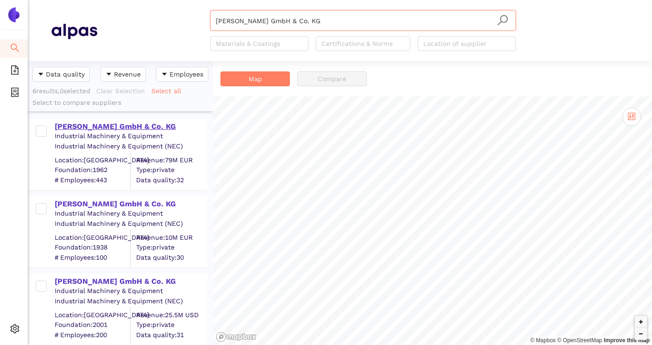
type input "Kratzer GmbH & Co. KG"
click at [132, 128] on div "Kratzer GmbH & Co. KG" at bounding box center [131, 126] width 152 height 10
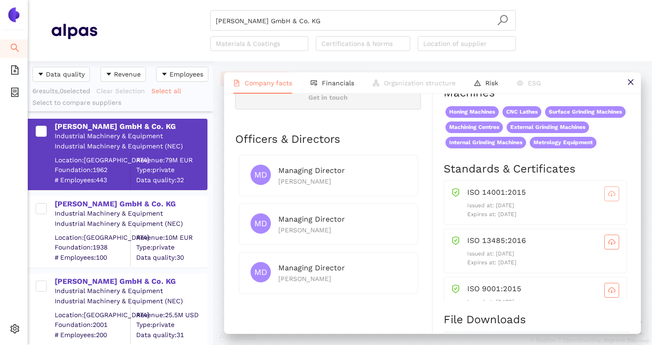
click at [613, 197] on icon "cloud-download" at bounding box center [611, 193] width 7 height 7
click at [607, 246] on span "cloud-download" at bounding box center [612, 241] width 14 height 7
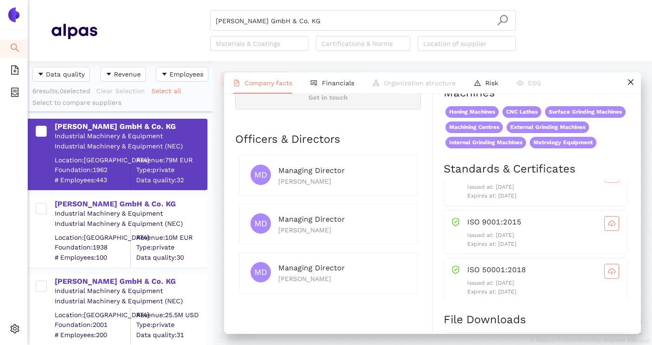
scroll to position [73, 0]
click at [616, 221] on span "cloud-download" at bounding box center [612, 217] width 14 height 7
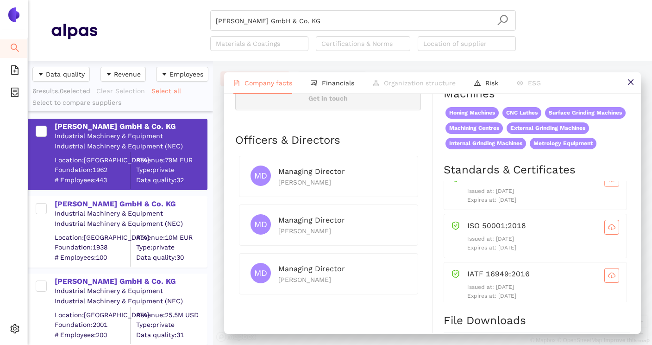
scroll to position [120, 0]
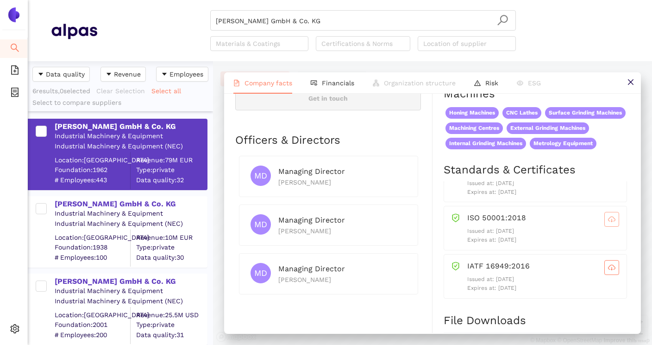
click at [609, 223] on icon "cloud-download" at bounding box center [611, 218] width 7 height 7
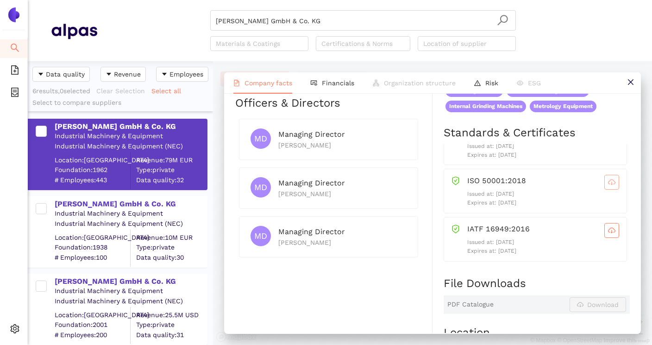
scroll to position [433, 0]
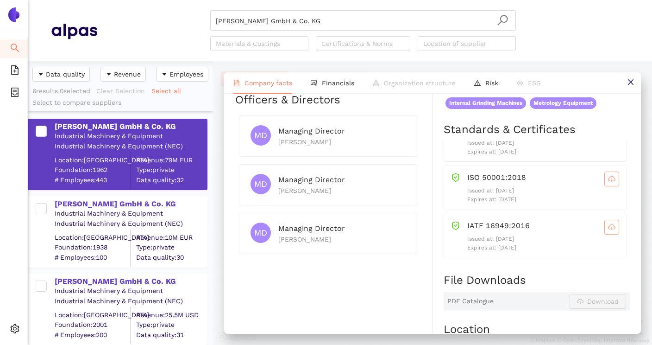
click at [613, 231] on icon "cloud-download" at bounding box center [611, 226] width 7 height 7
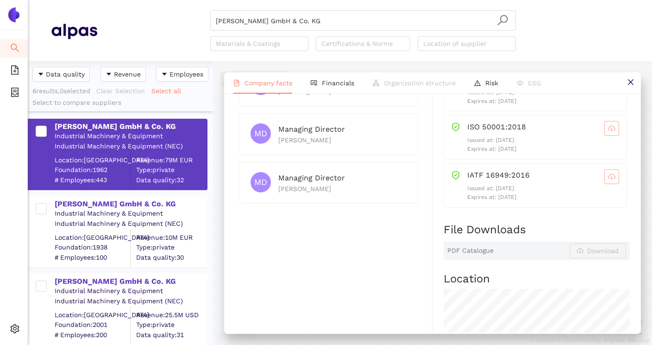
scroll to position [485, 0]
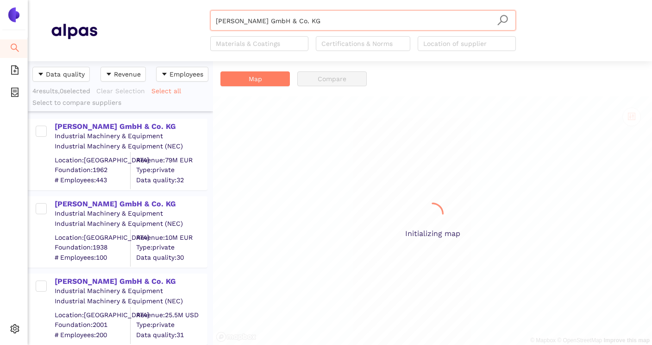
scroll to position [284, 185]
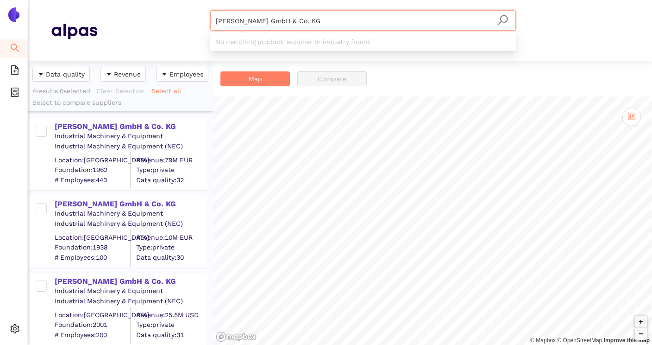
drag, startPoint x: 464, startPoint y: 20, endPoint x: 197, endPoint y: 18, distance: 266.9
click at [197, 18] on div "[PERSON_NAME] GmbH & Co. KG Materials & Coatings Certifications & Norms Locatio…" at bounding box center [363, 30] width 532 height 41
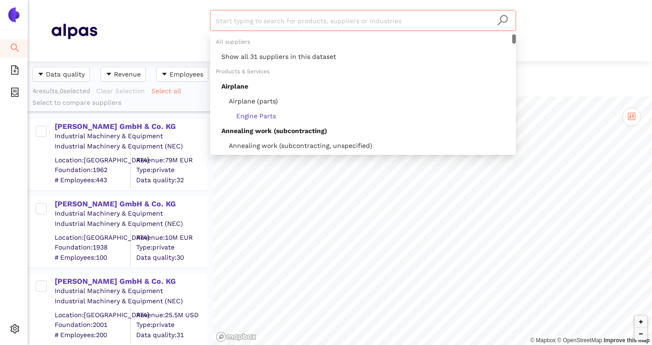
click at [159, 50] on div "Start typing to search for products, suppliers or industries Materials & Coatin…" at bounding box center [363, 30] width 532 height 41
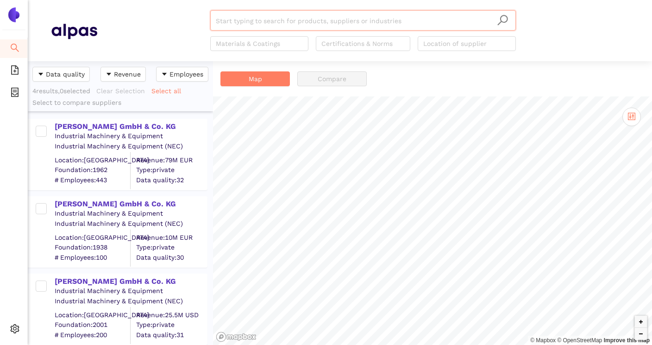
click at [250, 21] on input "search" at bounding box center [363, 21] width 295 height 20
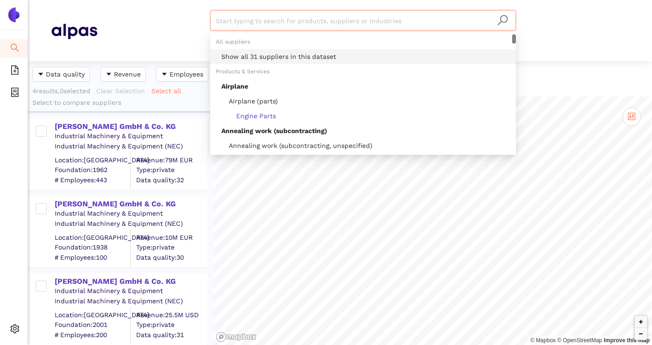
click at [261, 57] on div "Show all 31 suppliers in this dataset" at bounding box center [365, 56] width 289 height 10
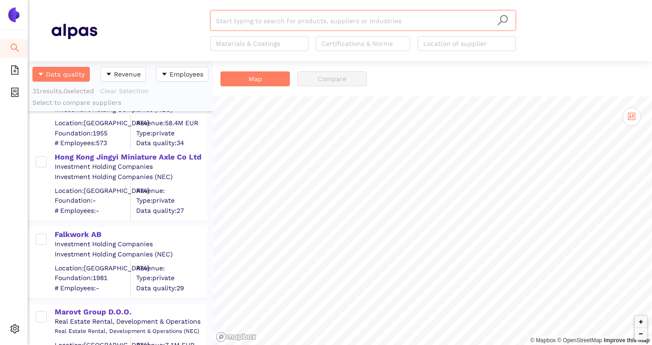
scroll to position [2211, 0]
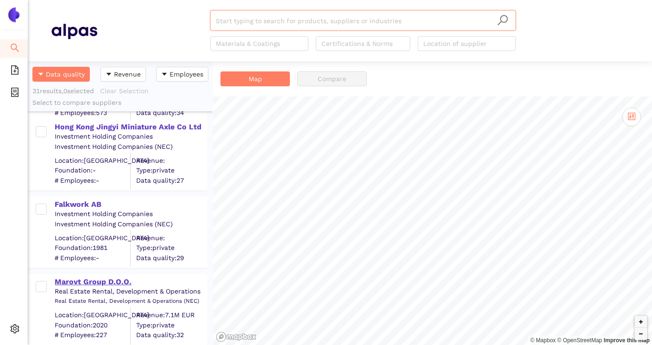
click at [113, 283] on div "Marovt Group D.O.O." at bounding box center [131, 282] width 152 height 10
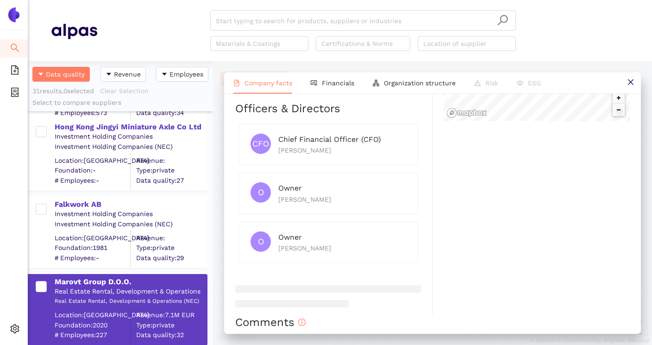
scroll to position [483, 0]
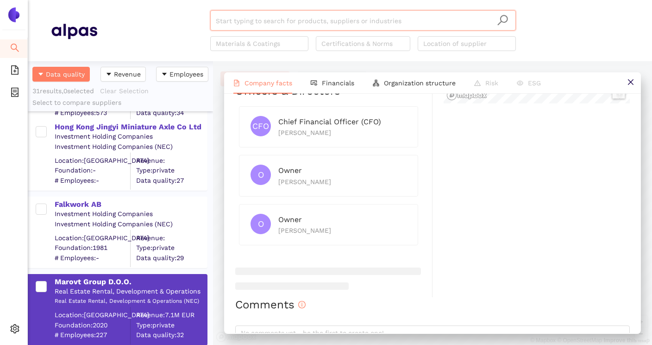
click at [268, 23] on input "search" at bounding box center [363, 21] width 295 height 20
paste input "RÁBA Járműipari Holding Nyrt."
type input "RÁBA Járműipari Holding Nyrt."
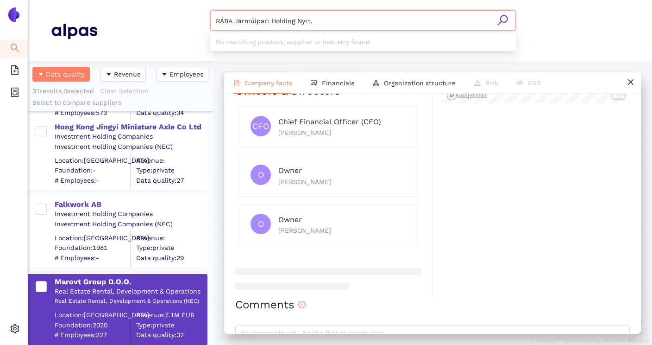
drag, startPoint x: 353, startPoint y: 25, endPoint x: 212, endPoint y: 20, distance: 140.9
click at [212, 20] on div "RÁBA Járműipari Holding Nyrt." at bounding box center [363, 20] width 306 height 20
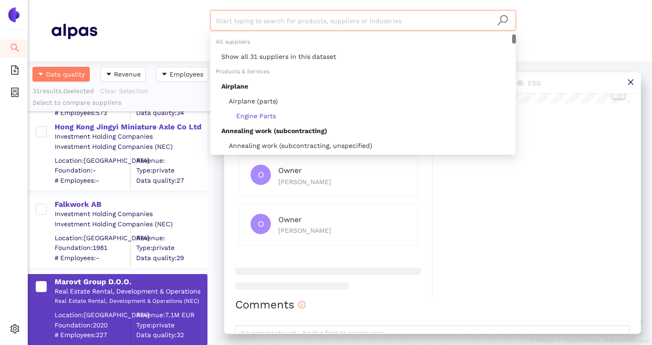
click at [210, 172] on div "Hong Kong Jingyi Miniature Axle Co Ltd Investment Holding Companies Investment …" at bounding box center [120, 150] width 185 height 77
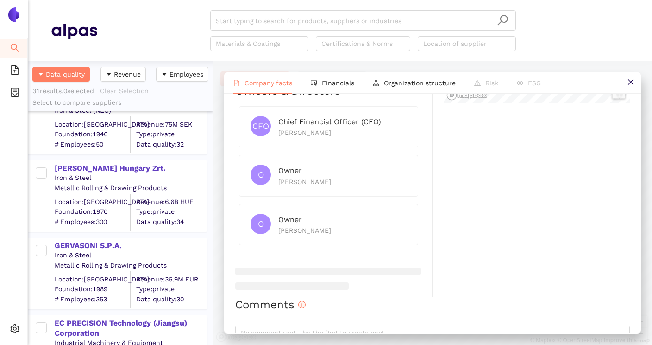
scroll to position [0, 0]
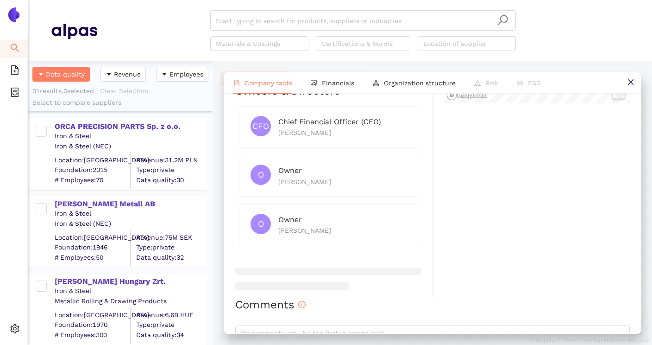
click at [80, 202] on div "[PERSON_NAME] Metall AB" at bounding box center [131, 204] width 152 height 10
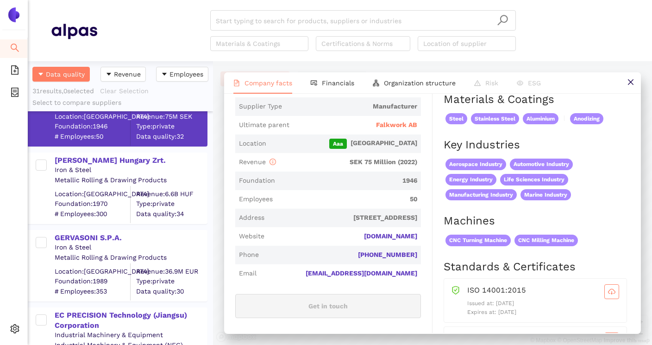
scroll to position [128, 0]
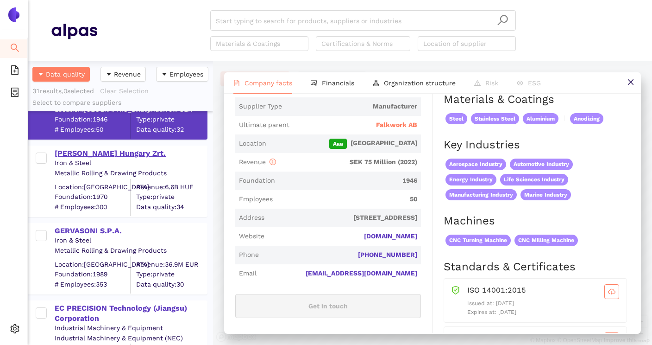
click at [100, 155] on div "[PERSON_NAME] Hungary Zrt." at bounding box center [131, 153] width 152 height 10
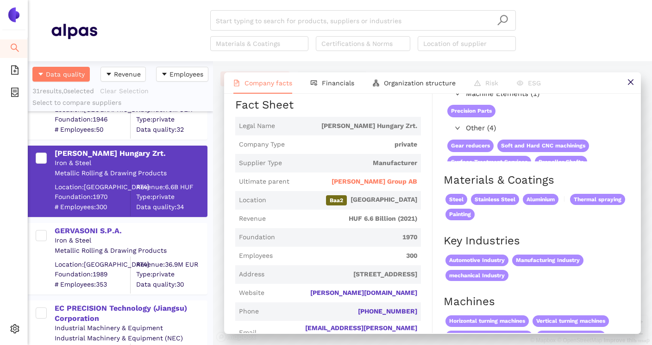
scroll to position [143, 0]
click at [121, 230] on div "GERVASONI S.P.A." at bounding box center [131, 231] width 152 height 10
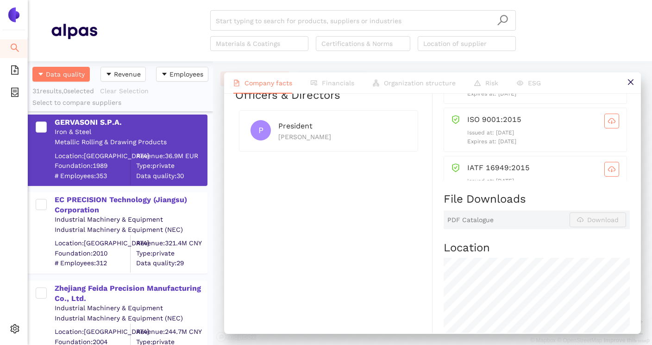
scroll to position [243, 0]
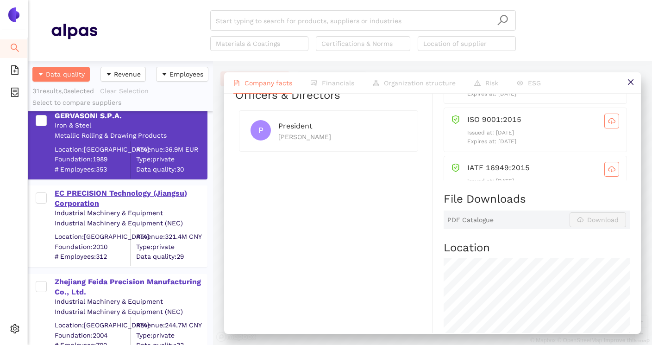
click at [158, 198] on div "EC PRECISION Technology (Jiangsu) Corporation" at bounding box center [131, 198] width 152 height 21
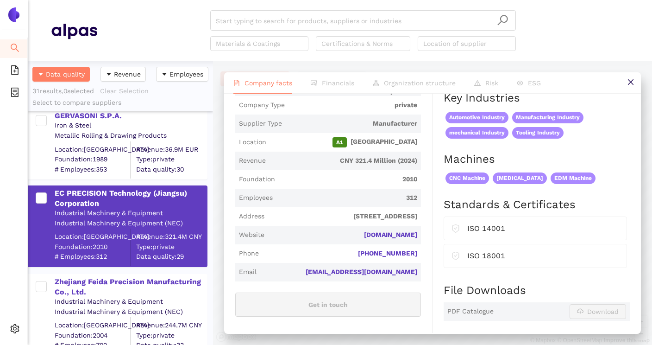
scroll to position [185, 0]
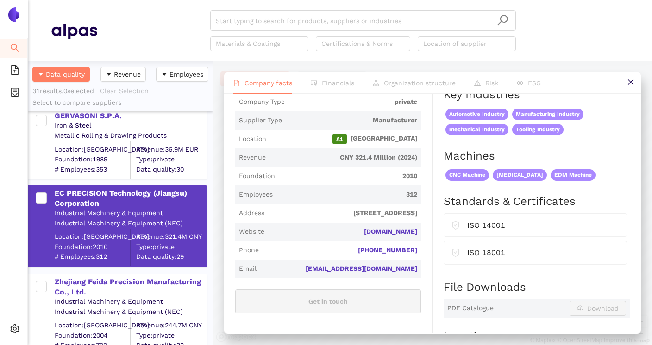
click at [143, 284] on div "Zhejiang Feida Precision Manufacturing Co., Ltd." at bounding box center [131, 287] width 152 height 21
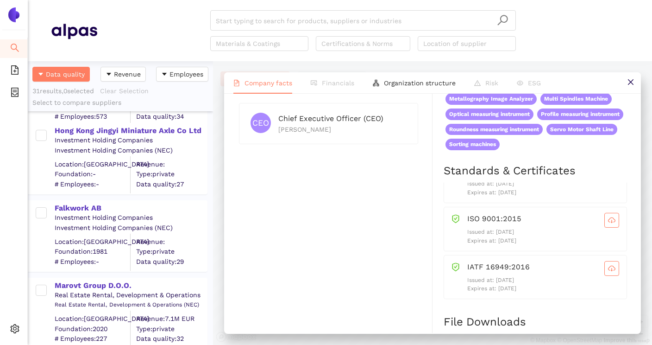
scroll to position [2211, 0]
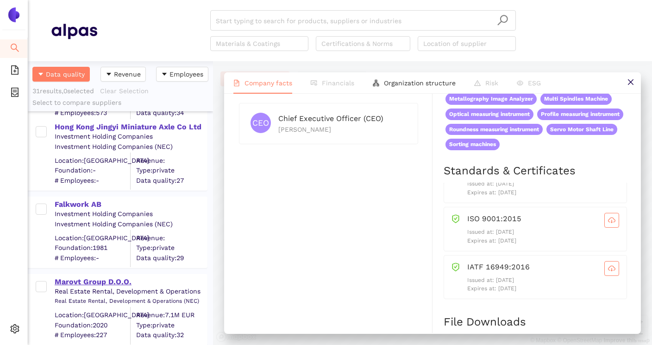
click at [127, 282] on div "Marovt Group D.O.O." at bounding box center [131, 282] width 152 height 10
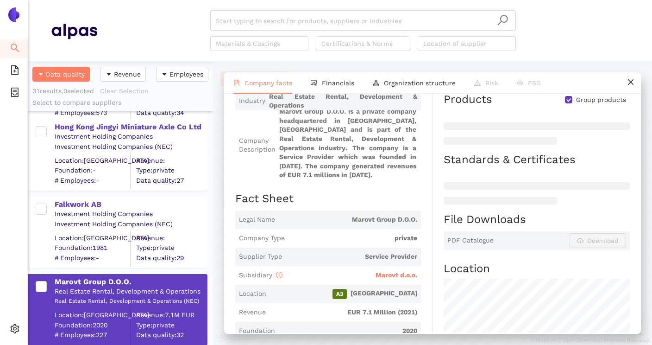
scroll to position [73, 0]
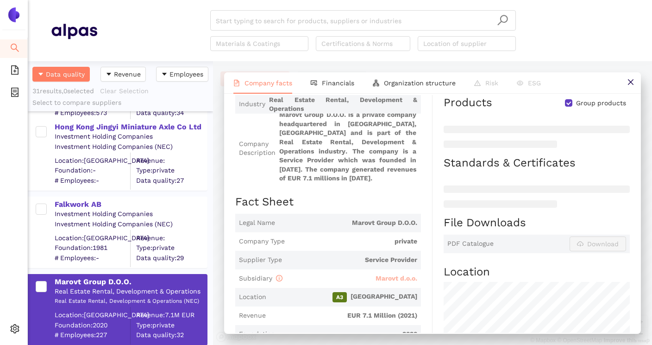
click at [385, 279] on span "Marovt d.o.o." at bounding box center [397, 277] width 42 height 7
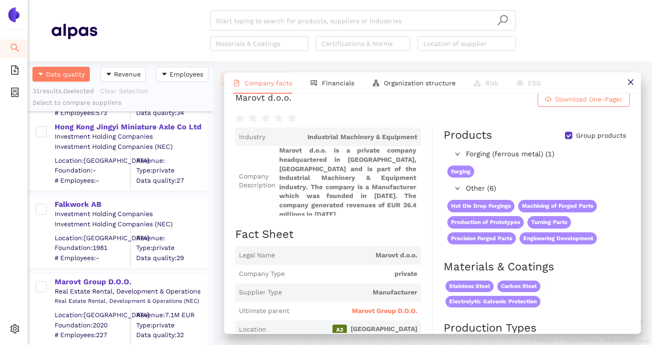
scroll to position [40, 0]
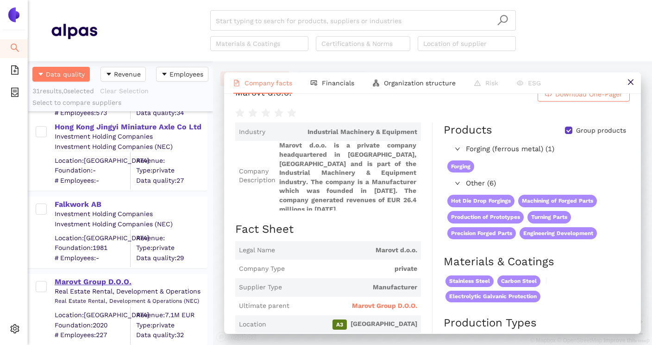
click at [112, 285] on div "Marovt Group D.O.O." at bounding box center [131, 282] width 152 height 10
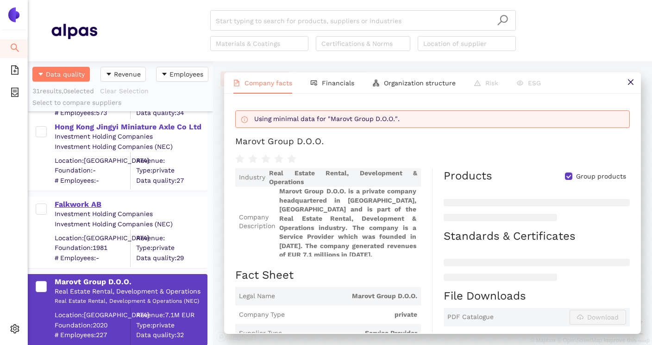
click at [91, 206] on div "Falkwork AB" at bounding box center [131, 204] width 152 height 10
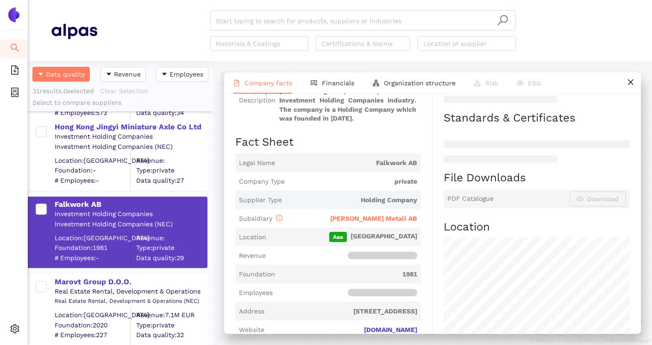
scroll to position [119, 0]
click at [108, 125] on div "Hong Kong Jingyi Miniature Axle Co Ltd" at bounding box center [131, 127] width 152 height 10
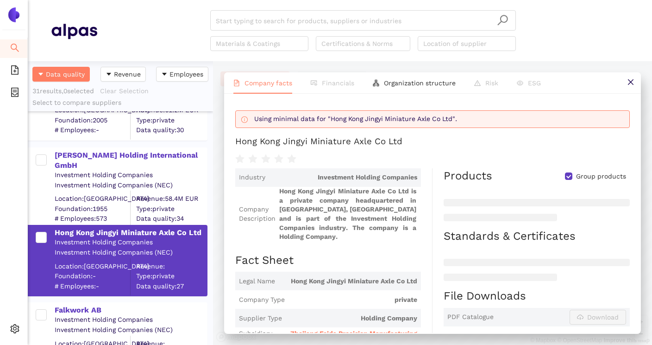
scroll to position [2099, 0]
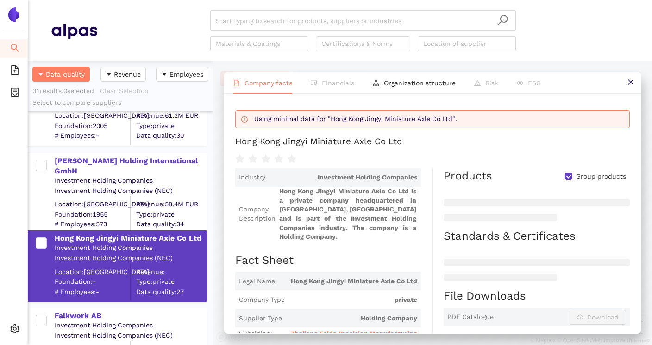
click at [130, 162] on div "Berger Holding International GmbH" at bounding box center [131, 166] width 152 height 21
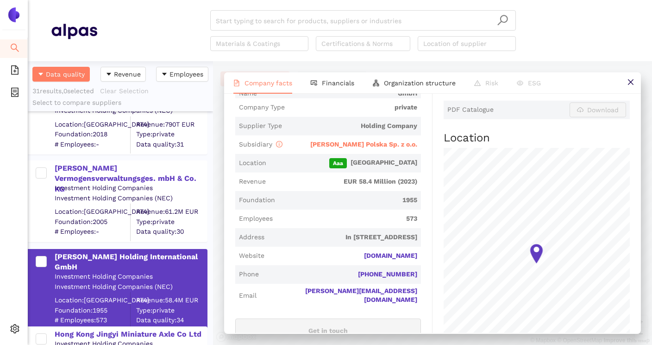
scroll to position [1992, 0]
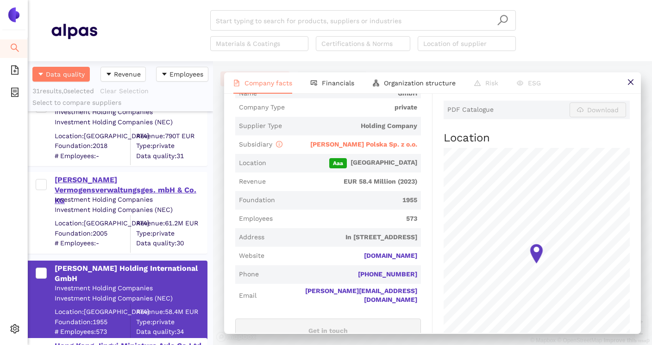
click at [148, 185] on div "Hafen Vermogensverwaltungsges. mbH & Co. KG" at bounding box center [131, 190] width 152 height 31
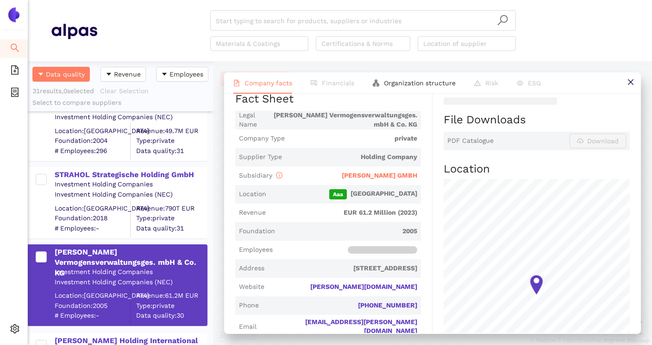
scroll to position [1917, 0]
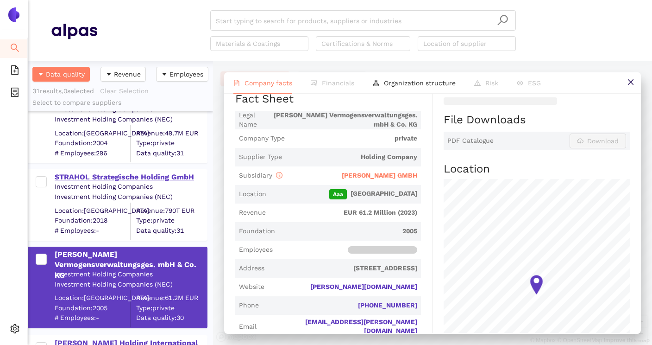
click at [157, 178] on div "STRAHOL Strategische Holding GmbH" at bounding box center [131, 177] width 152 height 10
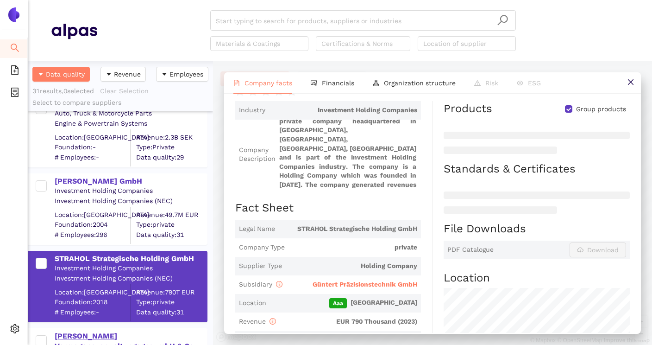
scroll to position [1820, 0]
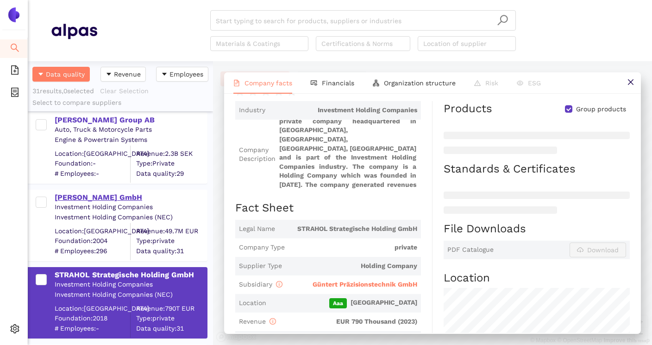
click at [89, 194] on div "FORTAS GmbH" at bounding box center [131, 197] width 152 height 10
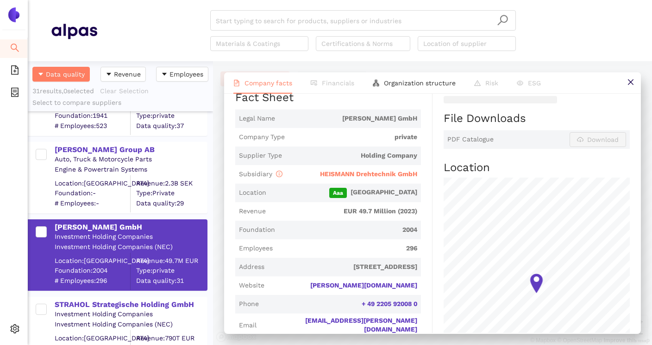
scroll to position [1776, 0]
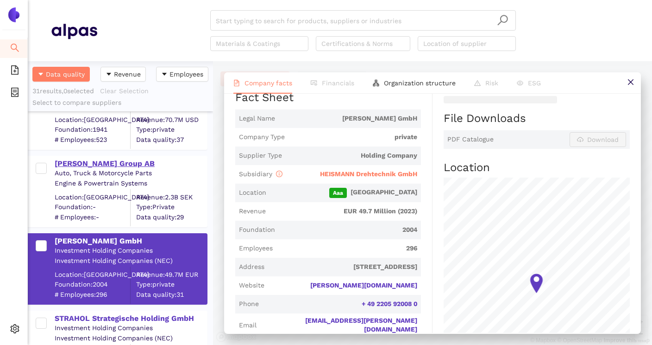
click at [110, 167] on div "LEAX Group AB" at bounding box center [131, 163] width 152 height 10
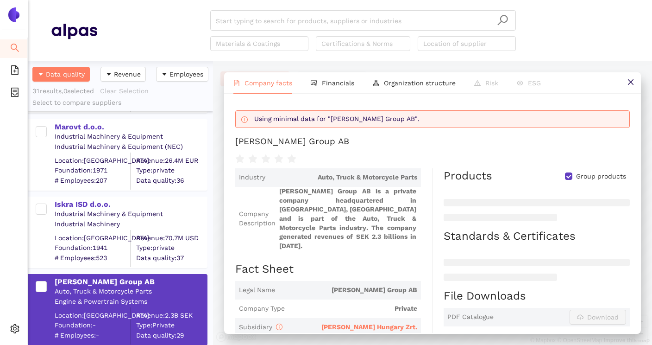
scroll to position [1651, 0]
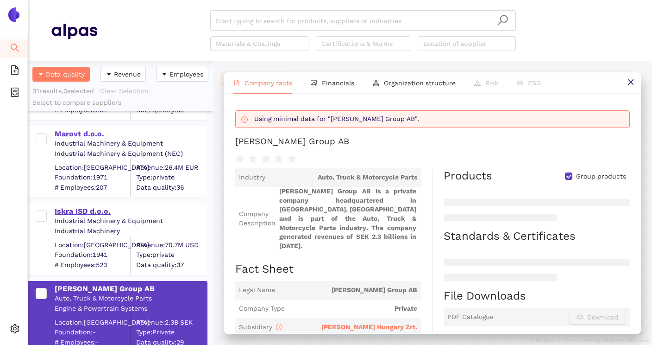
click at [97, 207] on div "Iskra ISD d.o.o." at bounding box center [131, 211] width 152 height 10
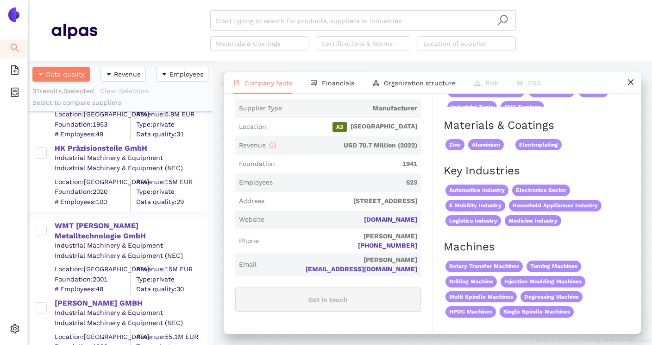
scroll to position [621, 0]
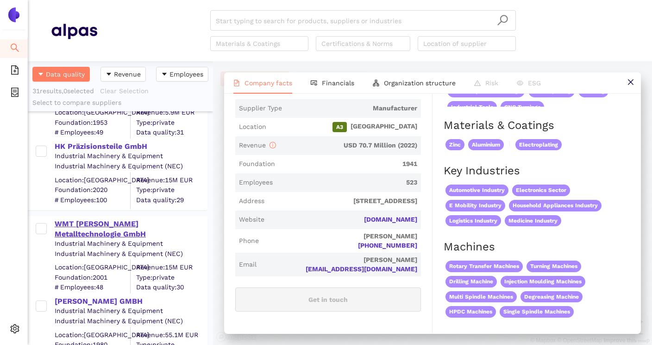
click at [175, 219] on div "WMT Wieland Metalltechnologie GmbH" at bounding box center [131, 229] width 152 height 21
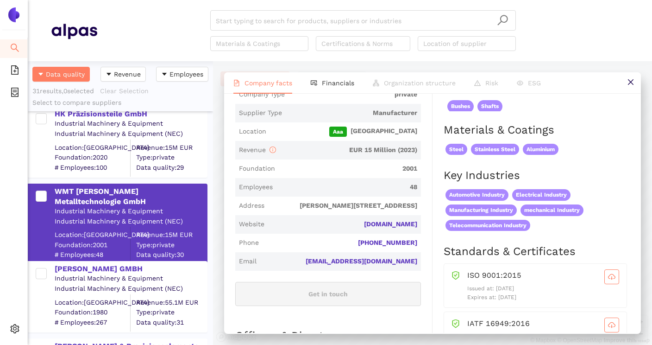
scroll to position [662, 0]
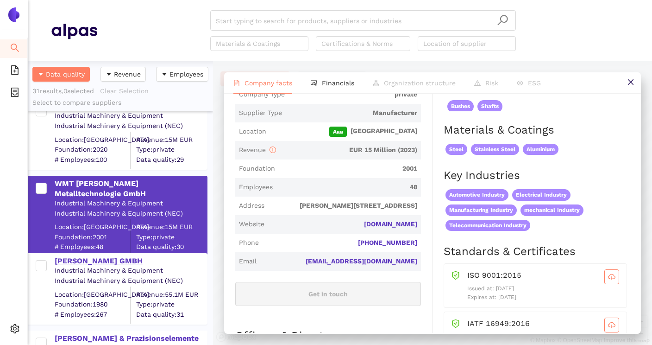
click at [104, 265] on div "SAUTER GMBH" at bounding box center [131, 261] width 152 height 10
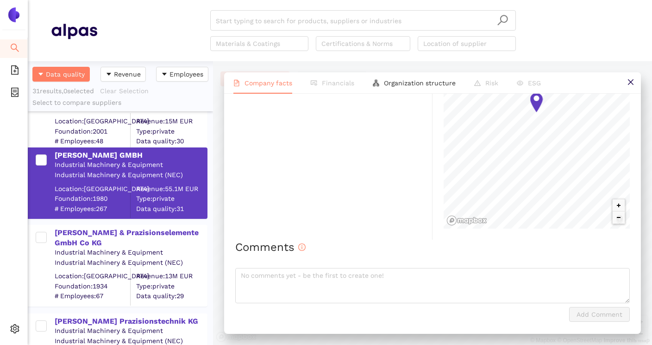
scroll to position [778, 0]
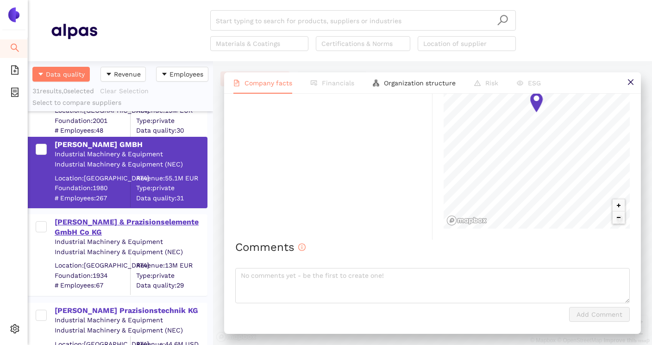
click at [133, 217] on div "Otto Rentrop & Prazisionselemente GmbH Co KG" at bounding box center [131, 227] width 152 height 21
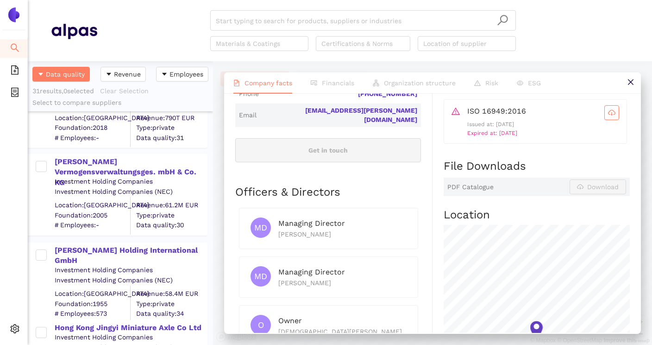
scroll to position [2211, 0]
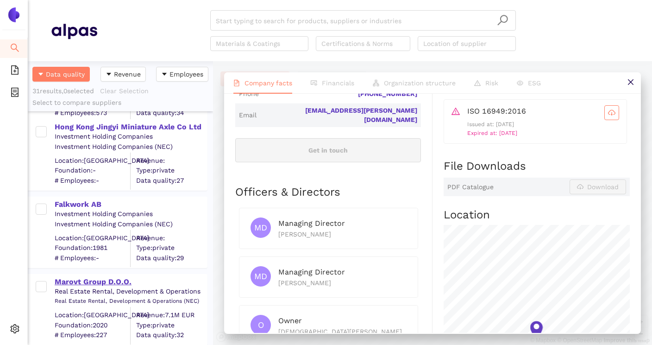
click at [114, 281] on div "Marovt Group D.O.O." at bounding box center [131, 282] width 152 height 10
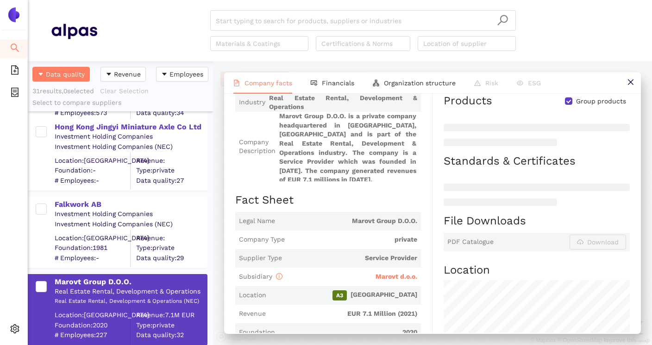
scroll to position [76, 0]
click at [392, 276] on span "Marovt d.o.o." at bounding box center [397, 275] width 42 height 7
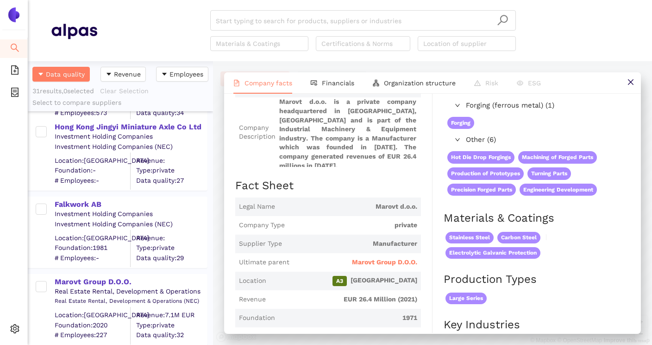
scroll to position [90, 0]
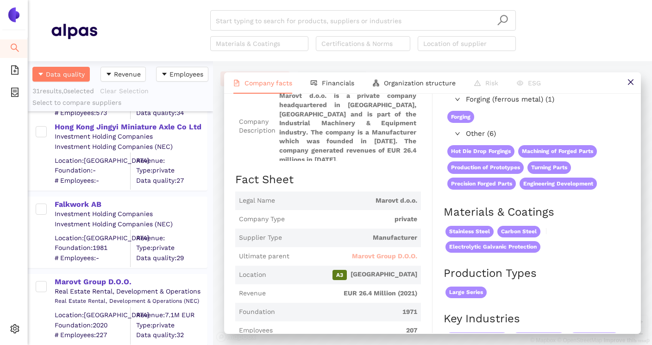
click at [367, 252] on span "Marovt Group D.O.O." at bounding box center [384, 256] width 65 height 9
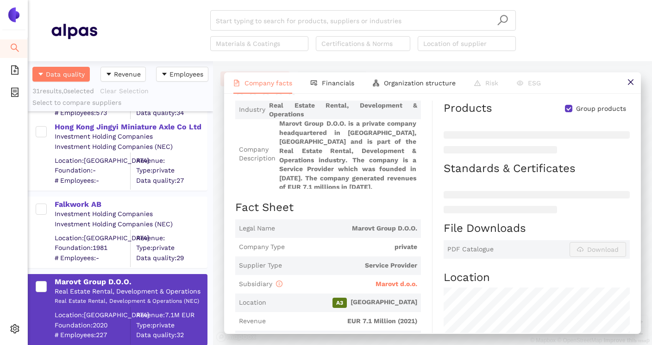
scroll to position [0, 0]
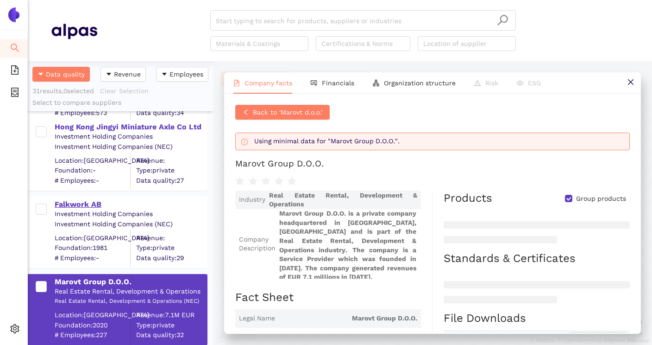
click at [88, 203] on div "Falkwork AB" at bounding box center [131, 204] width 152 height 10
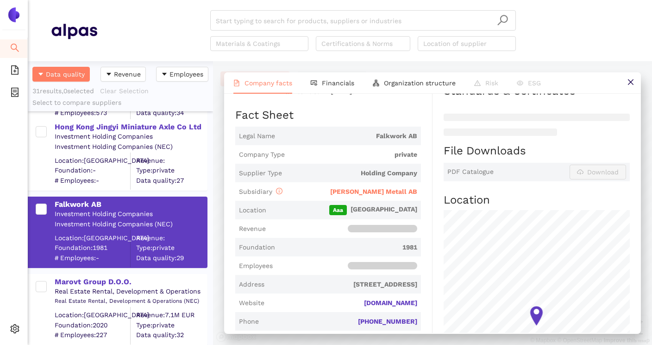
scroll to position [146, 0]
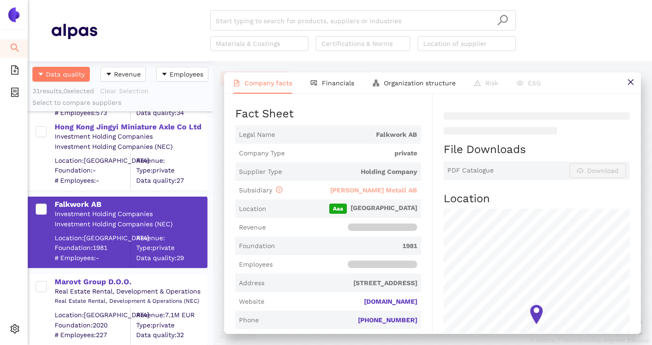
click at [393, 191] on span "[PERSON_NAME] Metall AB" at bounding box center [373, 189] width 87 height 7
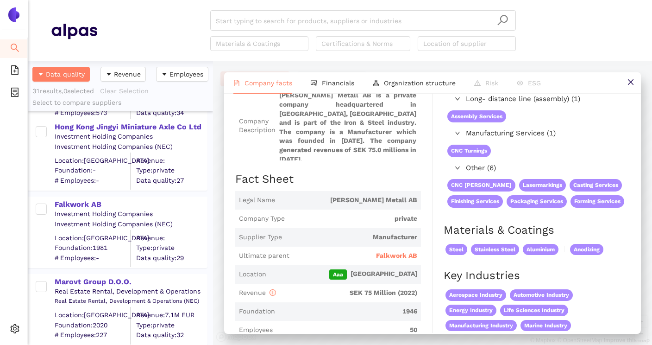
scroll to position [100, 0]
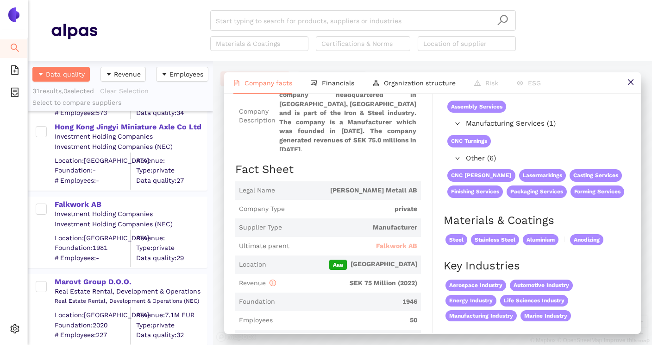
click at [394, 242] on span "Falkwork AB" at bounding box center [396, 245] width 41 height 9
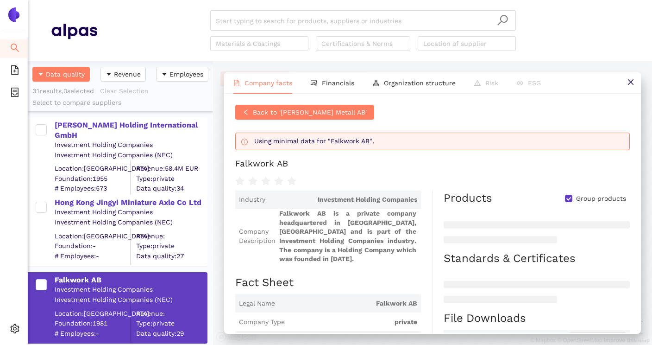
scroll to position [2133, 0]
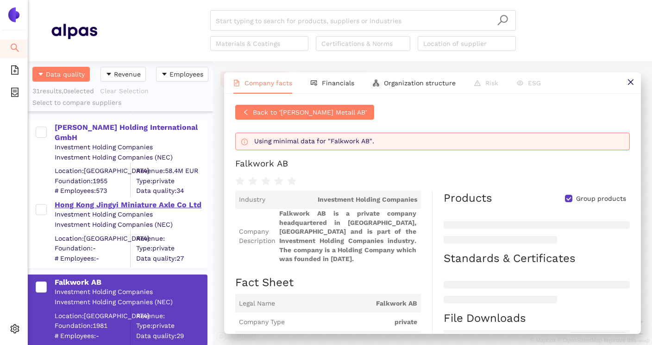
click at [133, 207] on div "Hong Kong Jingyi Miniature Axle Co Ltd" at bounding box center [131, 205] width 152 height 10
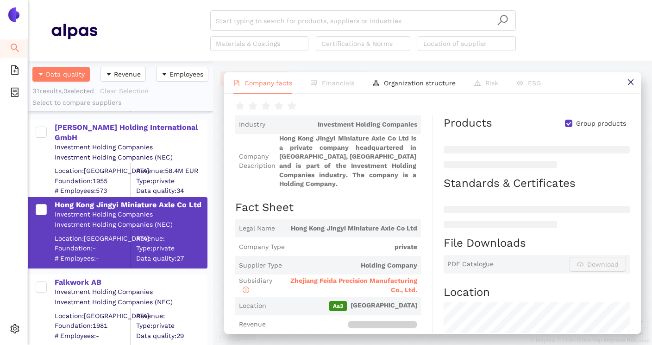
scroll to position [54, 0]
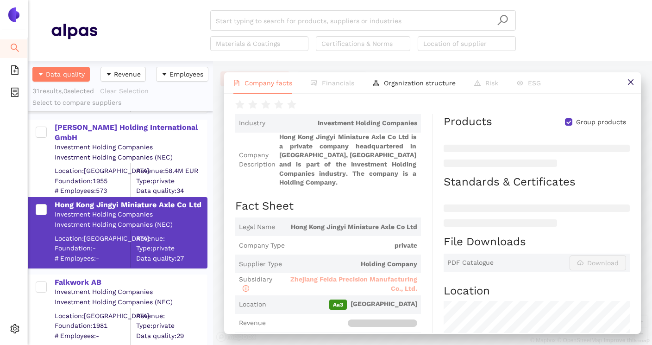
click at [353, 275] on span "Zhejiang Feida Precision Manufacturing Co., Ltd." at bounding box center [354, 283] width 127 height 17
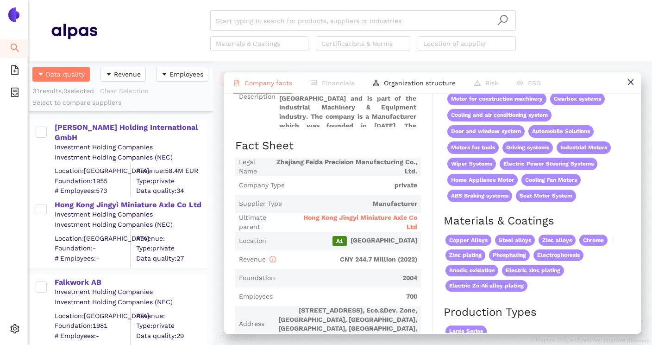
scroll to position [126, 0]
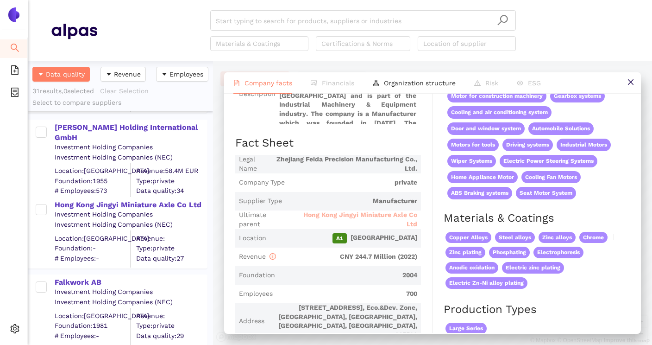
click at [367, 216] on span "Hong Kong Jingyi Miniature Axle Co Ltd" at bounding box center [355, 219] width 125 height 18
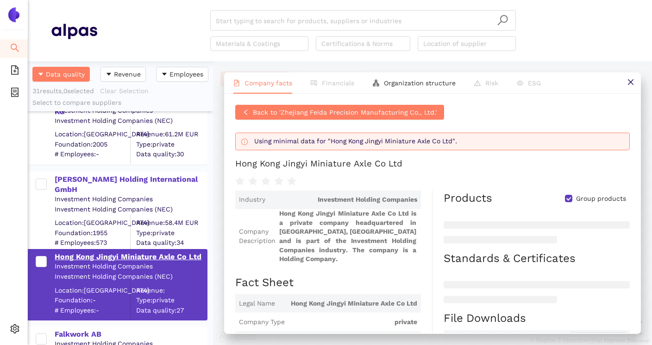
scroll to position [2075, 0]
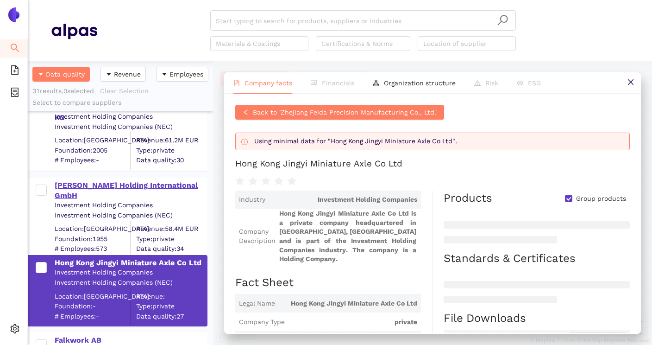
click at [160, 183] on div "Berger Holding International GmbH" at bounding box center [131, 190] width 152 height 21
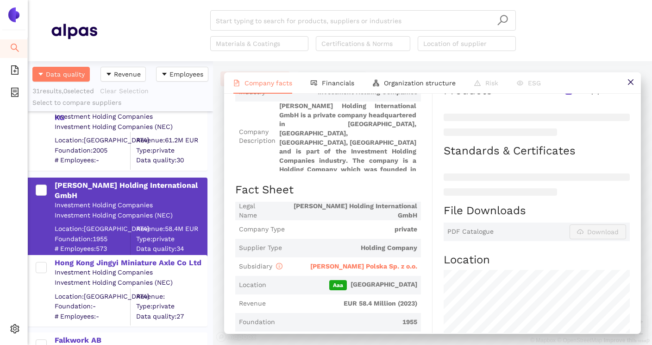
scroll to position [93, 0]
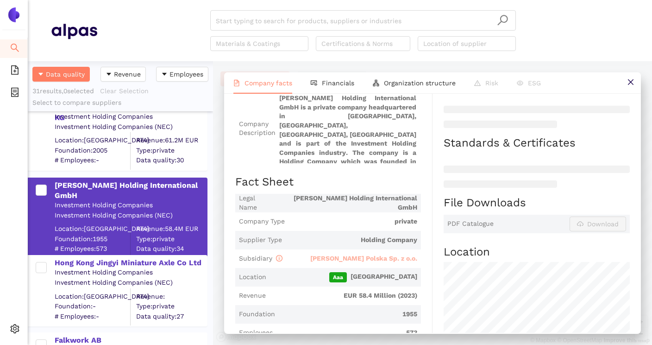
click at [355, 260] on span "A. Berger Polska Sp. z o.o." at bounding box center [363, 257] width 107 height 7
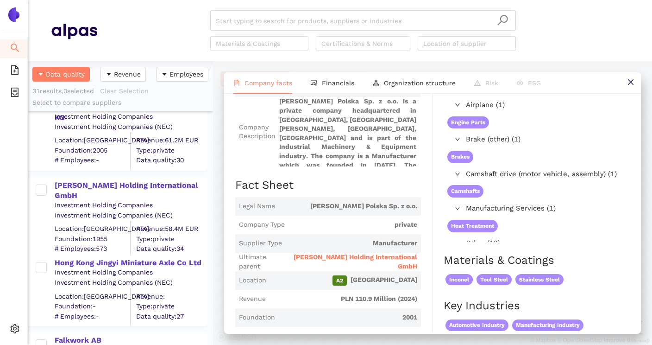
scroll to position [102, 0]
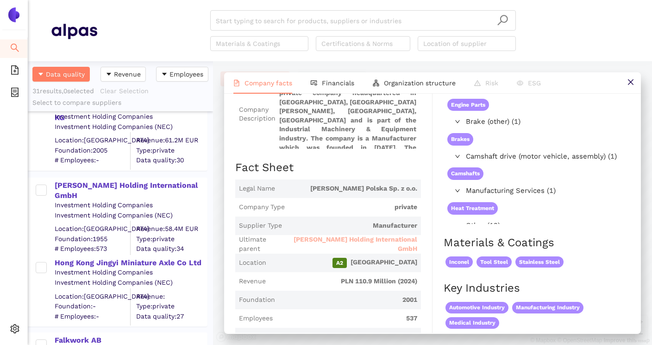
click at [365, 246] on span "Berger Holding International GmbH" at bounding box center [353, 244] width 130 height 18
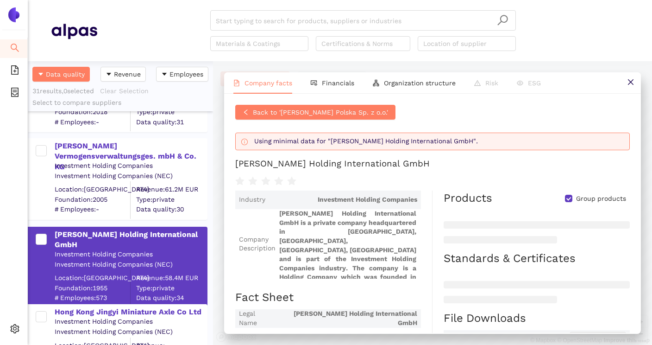
scroll to position [2010, 0]
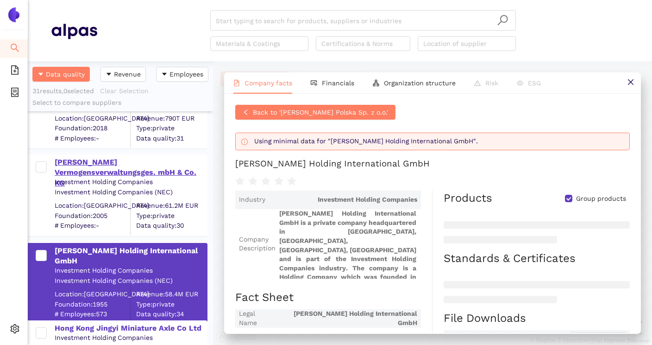
click at [139, 162] on div "Hafen Vermogensverwaltungsges. mbH & Co. KG" at bounding box center [131, 172] width 152 height 31
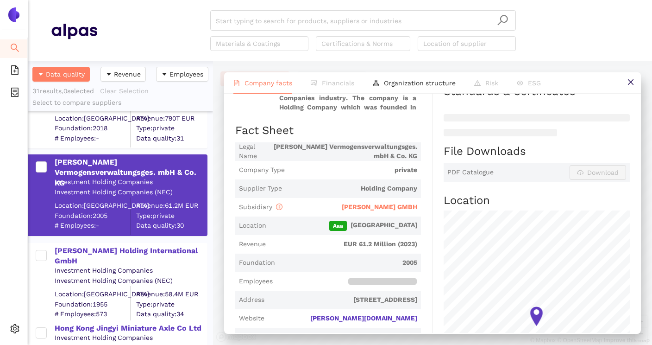
scroll to position [153, 0]
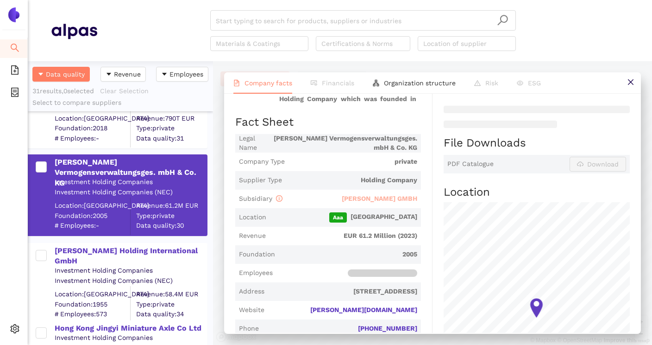
click at [387, 198] on span "SAUTER GMBH" at bounding box center [380, 198] width 76 height 7
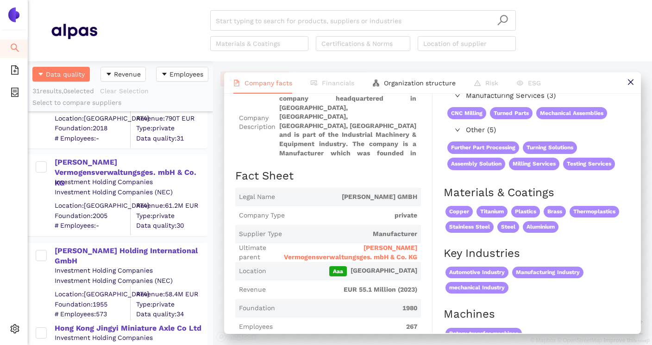
scroll to position [115, 0]
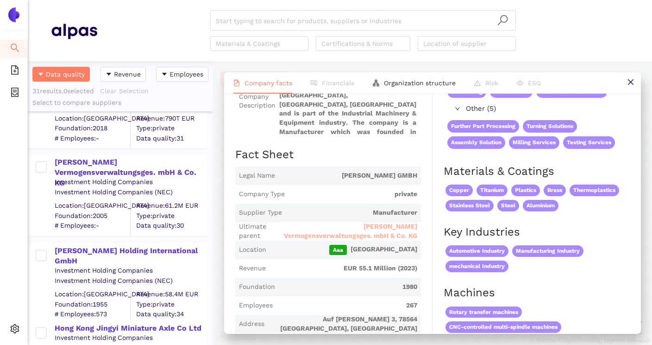
click at [376, 228] on span "Hafen Vermogensverwaltungsges. mbH & Co. KG" at bounding box center [349, 231] width 138 height 18
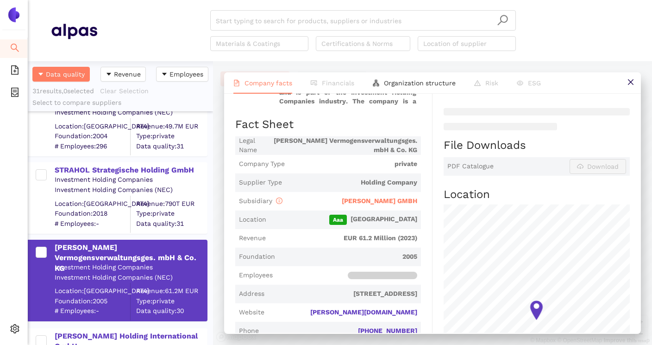
scroll to position [1923, 0]
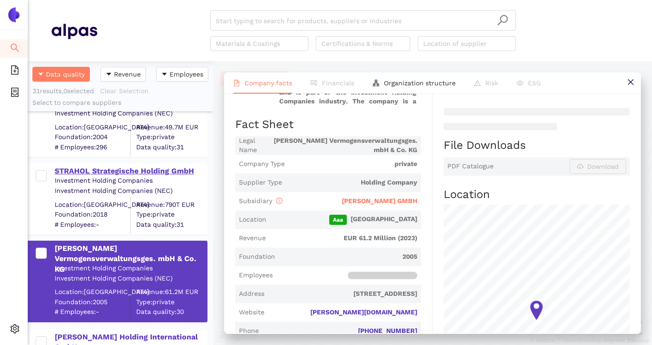
click at [167, 173] on div "STRAHOL Strategische Holding GmbH" at bounding box center [131, 171] width 152 height 10
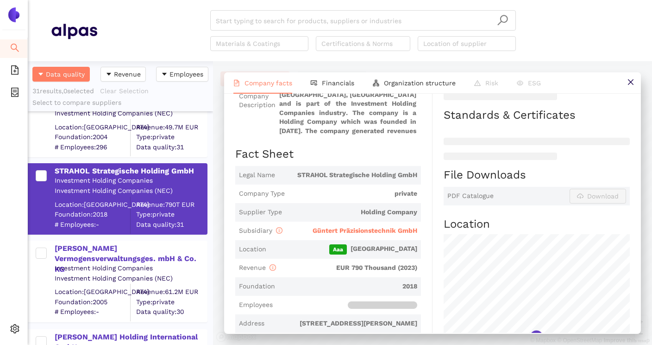
scroll to position [131, 0]
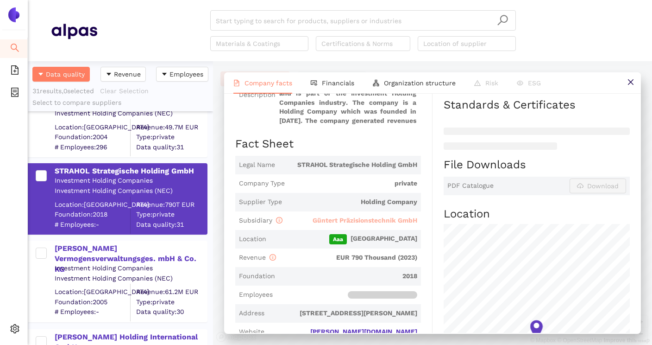
click at [341, 219] on span "Güntert Präzisionstechnik GmbH" at bounding box center [365, 219] width 105 height 7
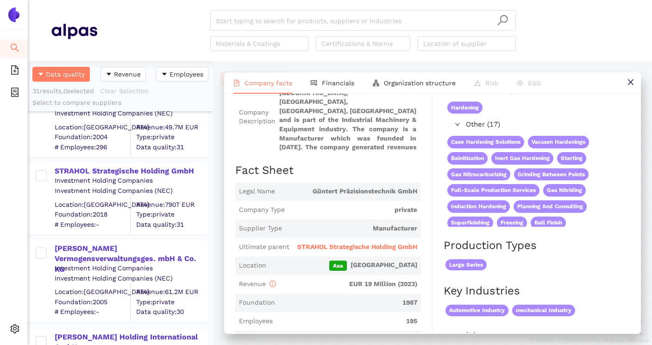
scroll to position [127, 0]
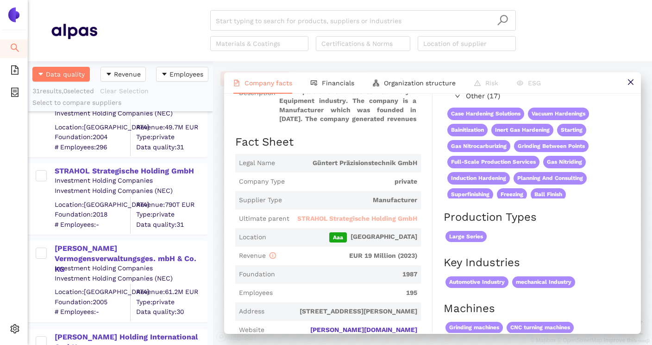
click at [341, 219] on span "STRAHOL Strategische Holding GmbH" at bounding box center [357, 218] width 120 height 9
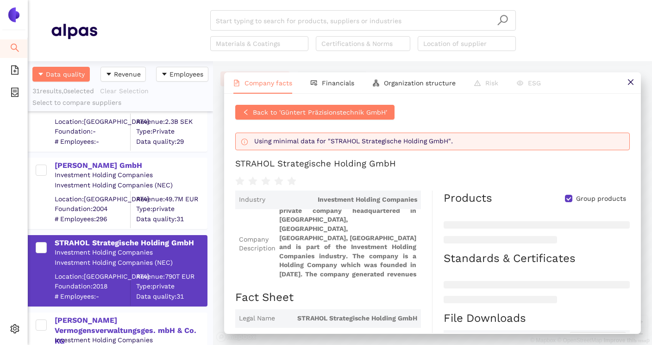
scroll to position [1840, 0]
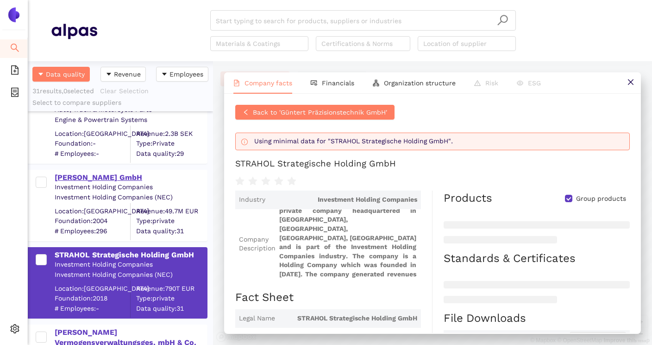
click at [92, 175] on div "FORTAS GmbH" at bounding box center [131, 177] width 152 height 10
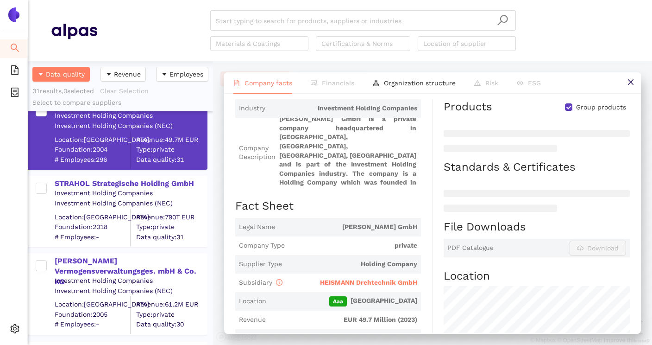
scroll to position [95, 0]
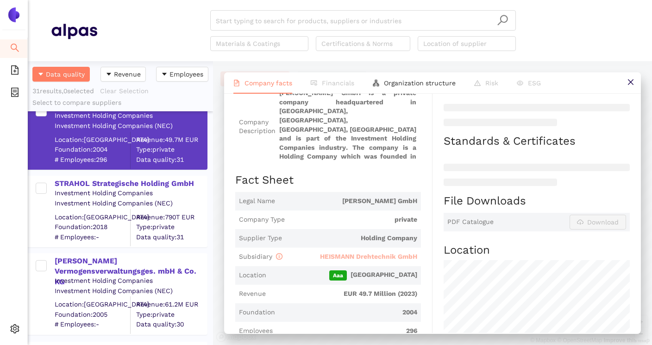
click at [352, 256] on span "HEISMANN Drehtechnik GmbH" at bounding box center [368, 256] width 97 height 7
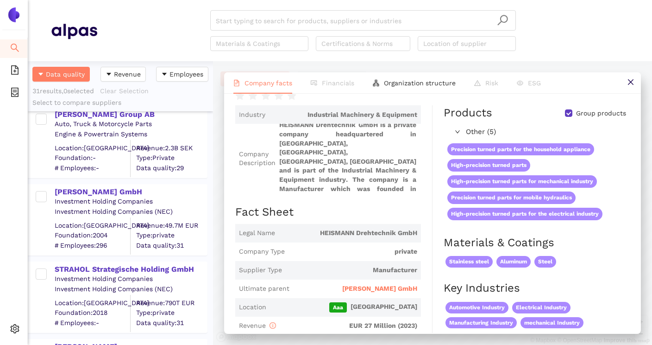
scroll to position [1843, 0]
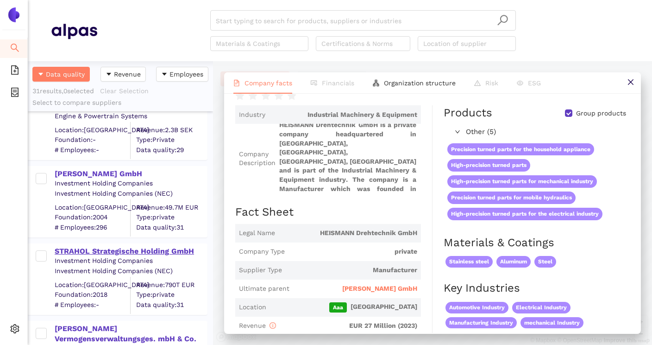
click at [172, 247] on div "STRAHOL Strategische Holding GmbH" at bounding box center [131, 251] width 152 height 10
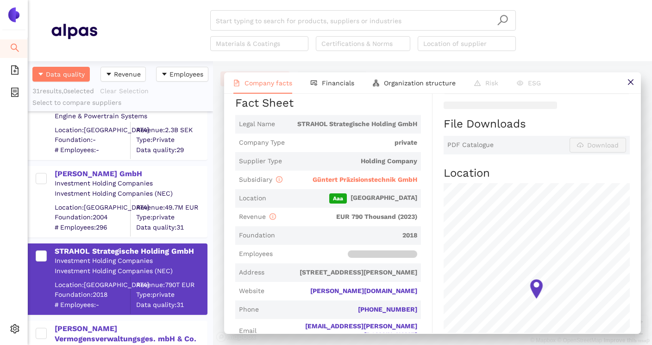
scroll to position [167, 0]
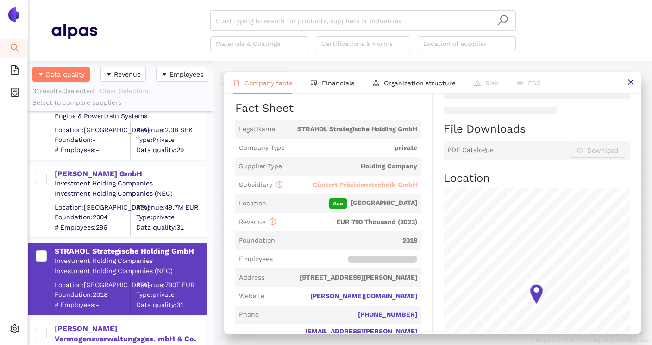
click at [334, 186] on span "Güntert Präzisionstechnik GmbH" at bounding box center [365, 184] width 105 height 7
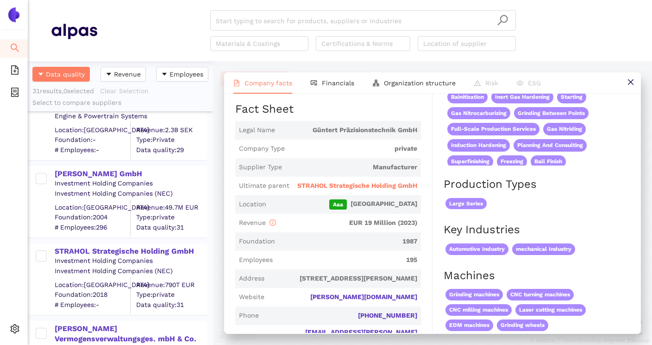
scroll to position [162, 0]
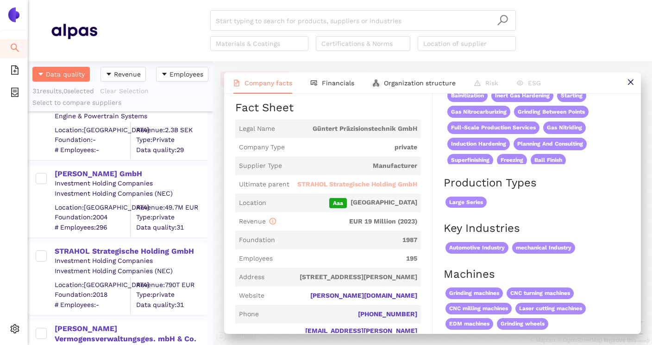
click at [348, 186] on span "STRAHOL Strategische Holding GmbH" at bounding box center [357, 184] width 120 height 9
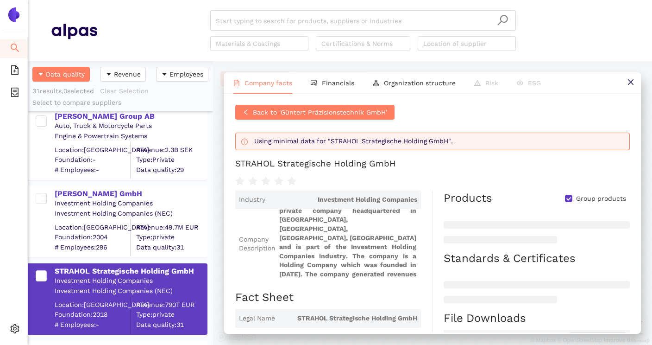
scroll to position [1822, 0]
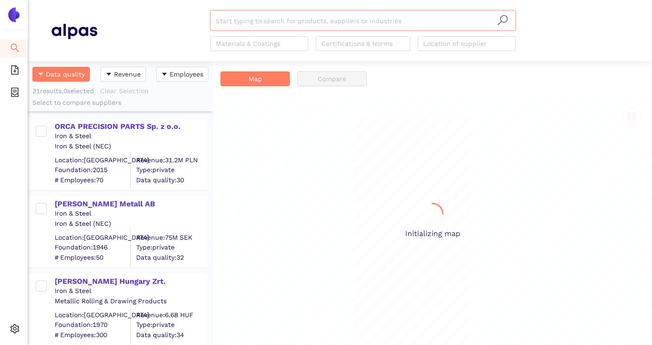
scroll to position [284, 185]
click at [284, 25] on input "search" at bounding box center [363, 21] width 295 height 20
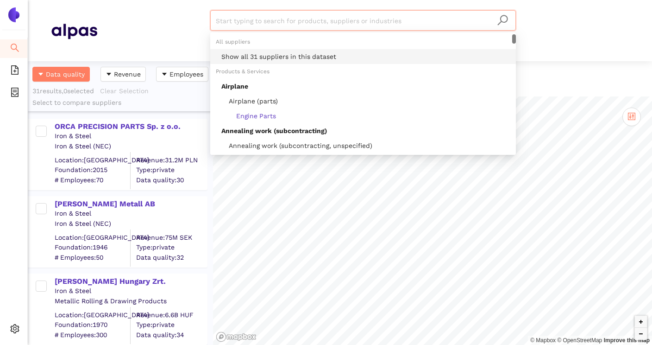
click at [265, 58] on div "Show all 31 suppliers in this dataset" at bounding box center [365, 56] width 289 height 10
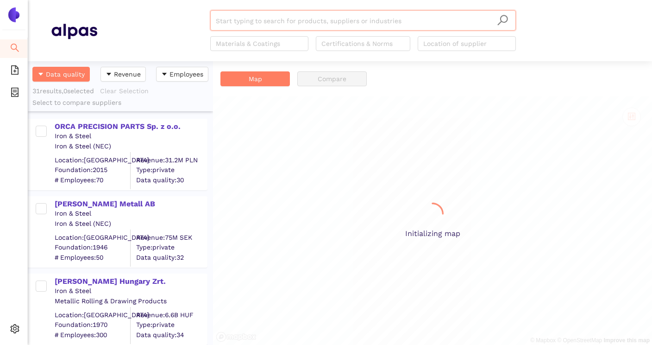
scroll to position [284, 185]
